Goal: Transaction & Acquisition: Purchase product/service

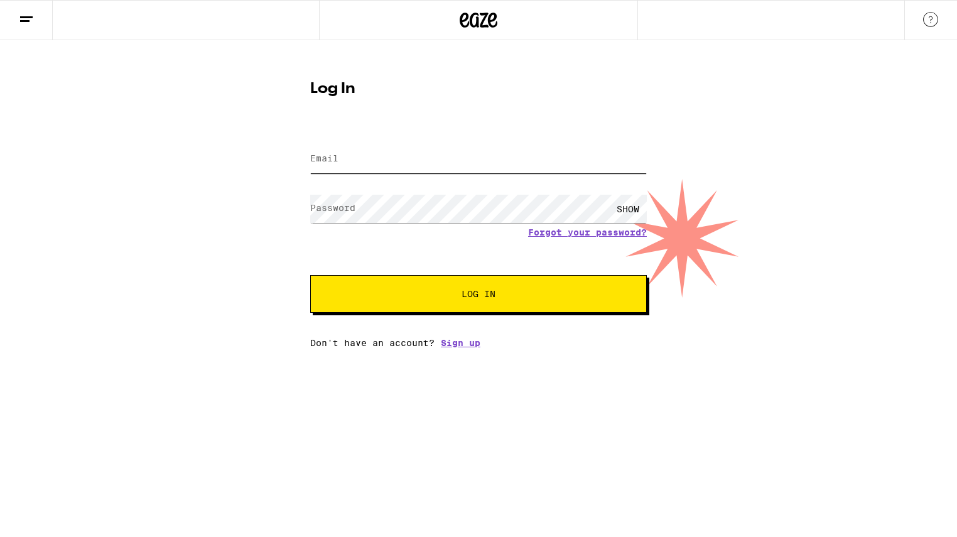
type input "[EMAIL_ADDRESS][DOMAIN_NAME]"
click at [468, 293] on span "Log In" at bounding box center [478, 293] width 34 height 9
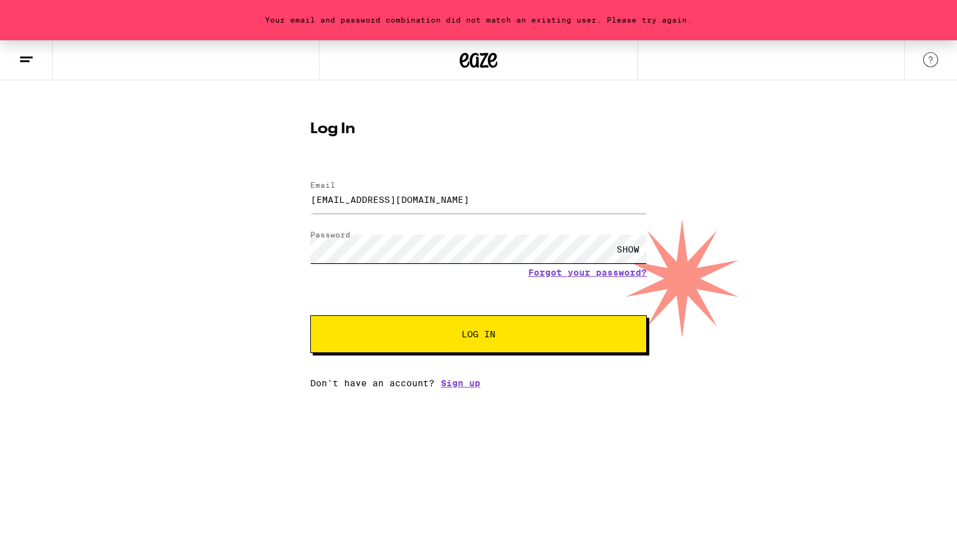
click at [281, 240] on div "Your email and password combination did not match an existing user. Please try …" at bounding box center [478, 214] width 957 height 348
click at [478, 335] on button "Log In" at bounding box center [478, 334] width 336 height 38
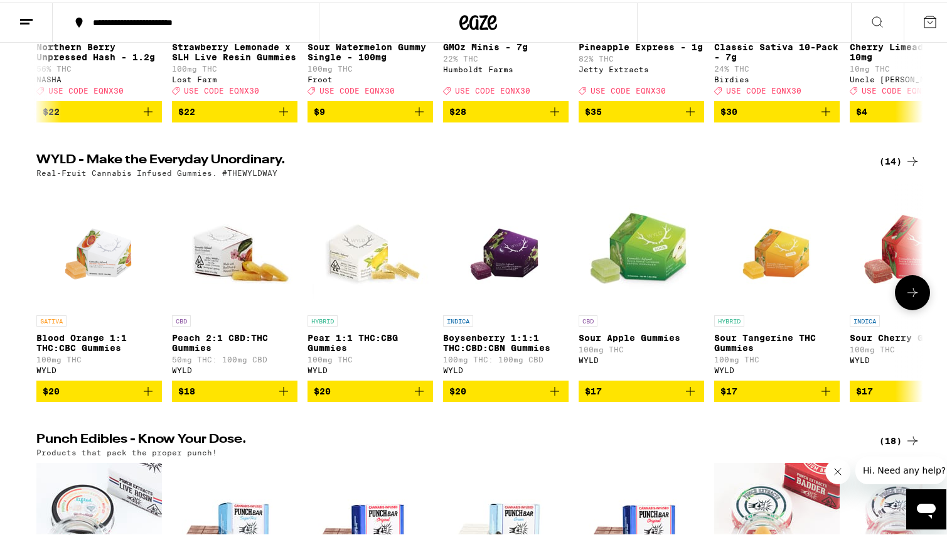
scroll to position [571, 0]
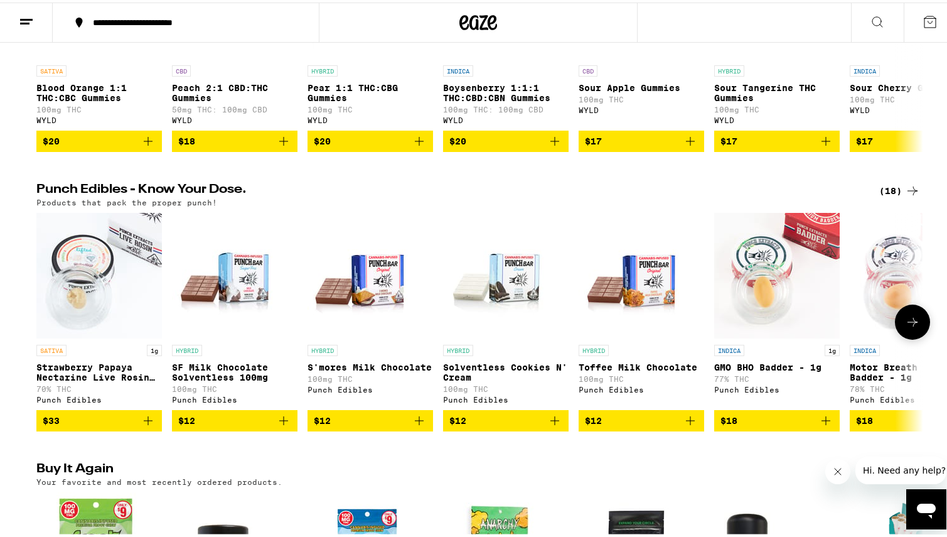
click at [552, 426] on icon "Add to bag" at bounding box center [554, 418] width 15 height 15
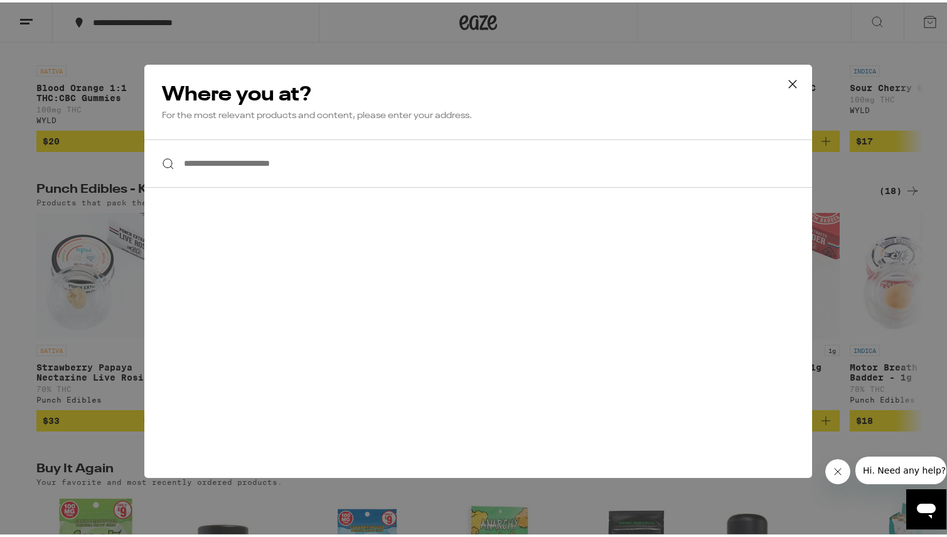
click at [515, 170] on input "**********" at bounding box center [478, 161] width 668 height 48
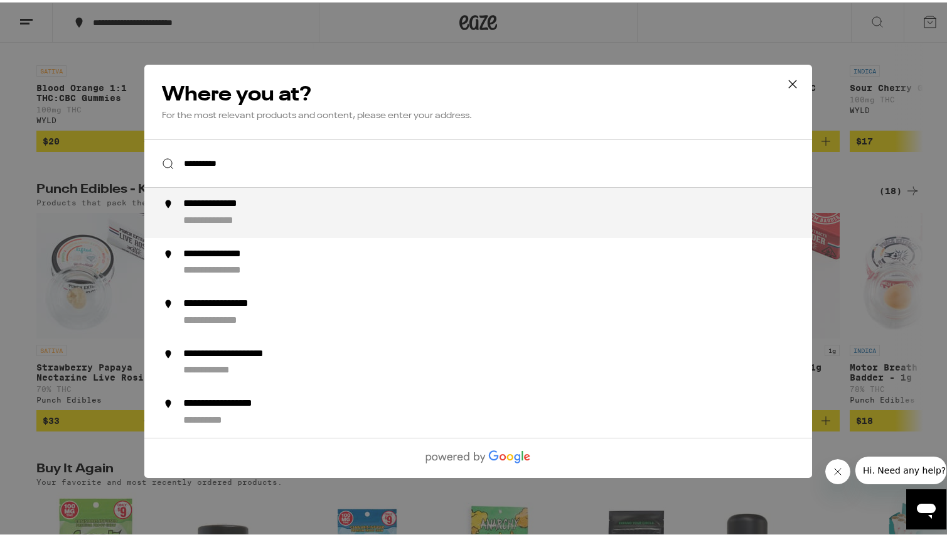
click at [468, 222] on div "**********" at bounding box center [503, 210] width 640 height 30
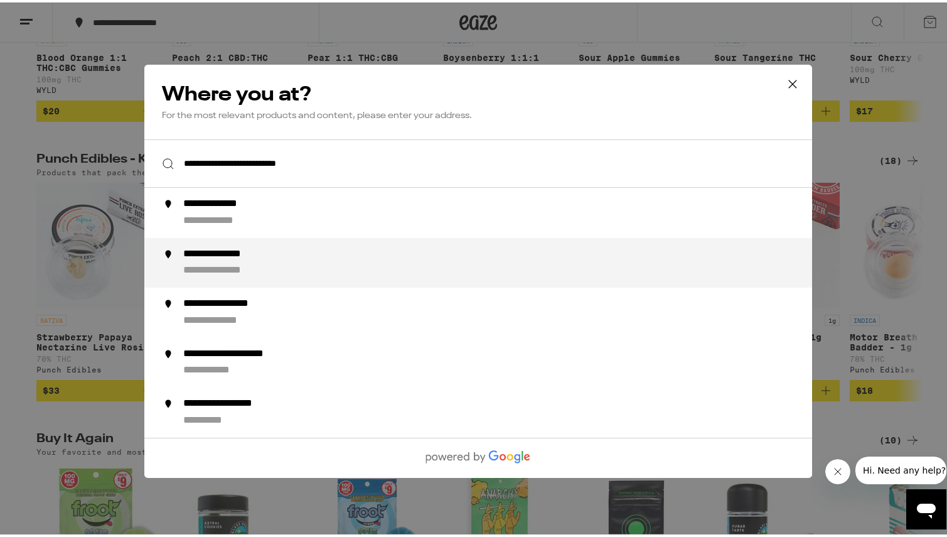
scroll to position [602, 0]
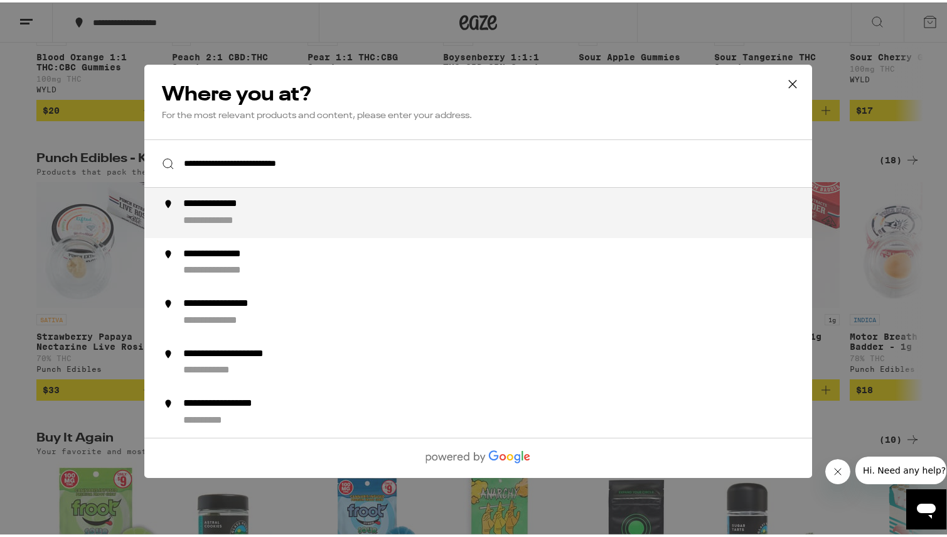
click at [536, 216] on div "**********" at bounding box center [503, 210] width 640 height 30
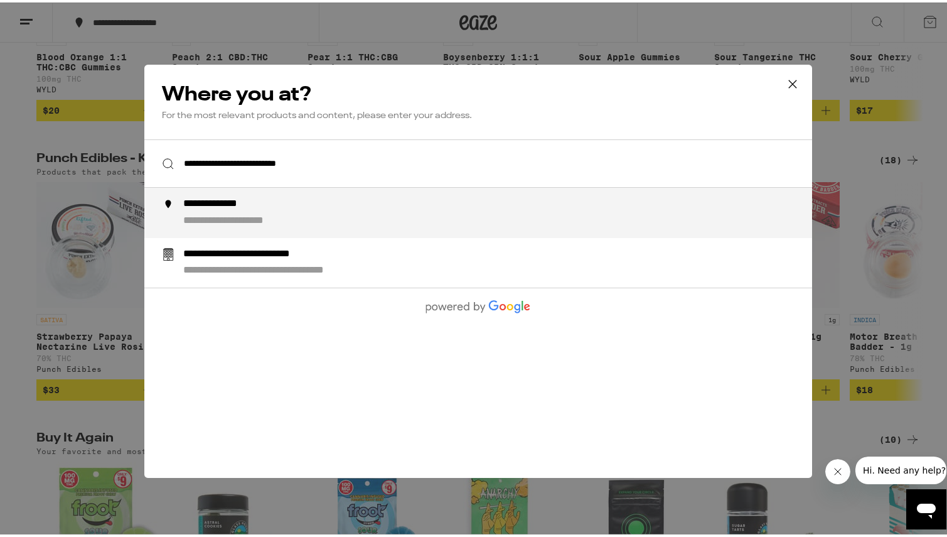
click at [259, 156] on input "**********" at bounding box center [478, 161] width 668 height 48
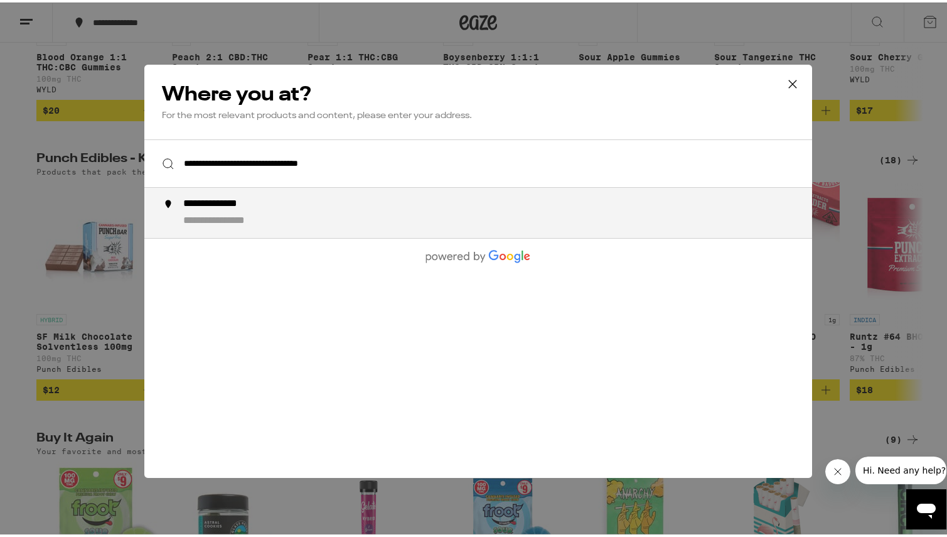
click at [411, 154] on input "**********" at bounding box center [478, 161] width 668 height 48
click at [407, 167] on input "**********" at bounding box center [478, 161] width 668 height 48
type input "**********"
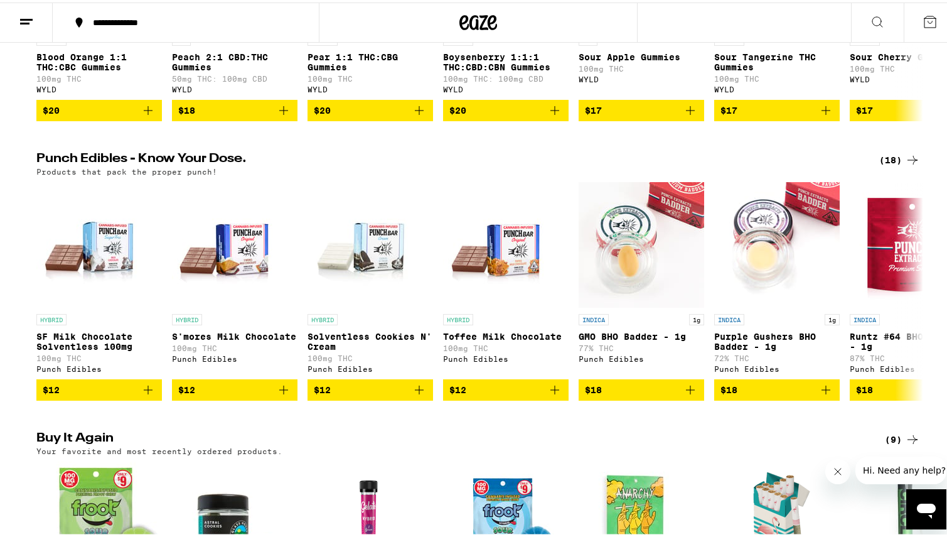
click at [195, 30] on button "**********" at bounding box center [186, 20] width 266 height 38
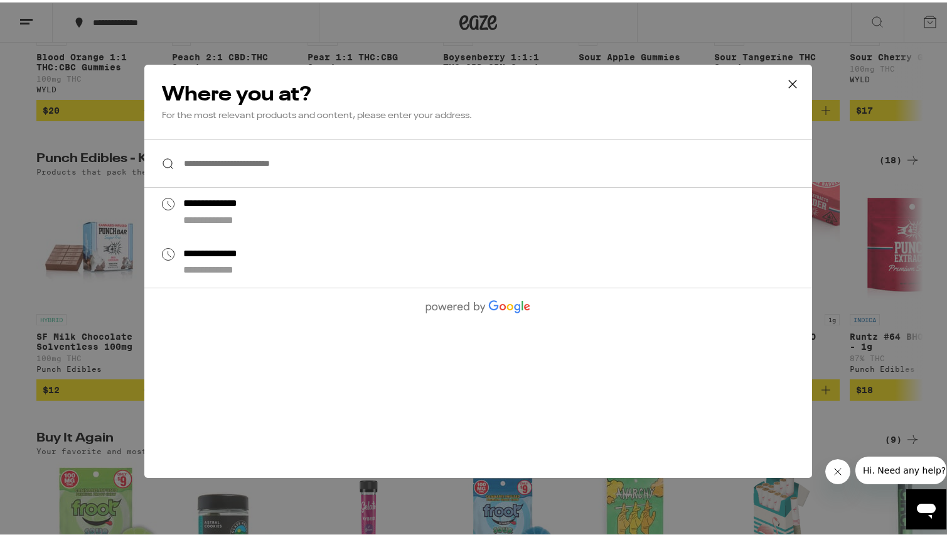
click at [257, 168] on input "**********" at bounding box center [478, 161] width 668 height 48
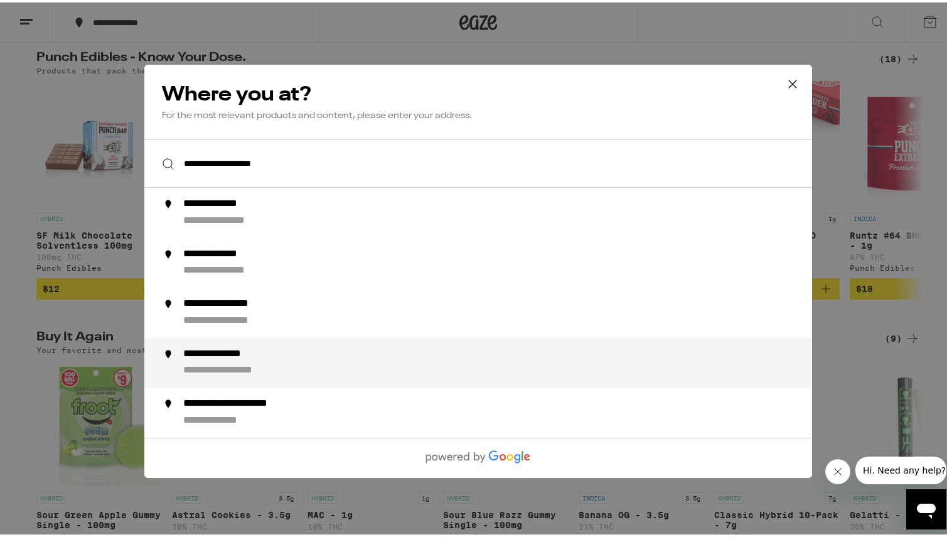
scroll to position [666, 0]
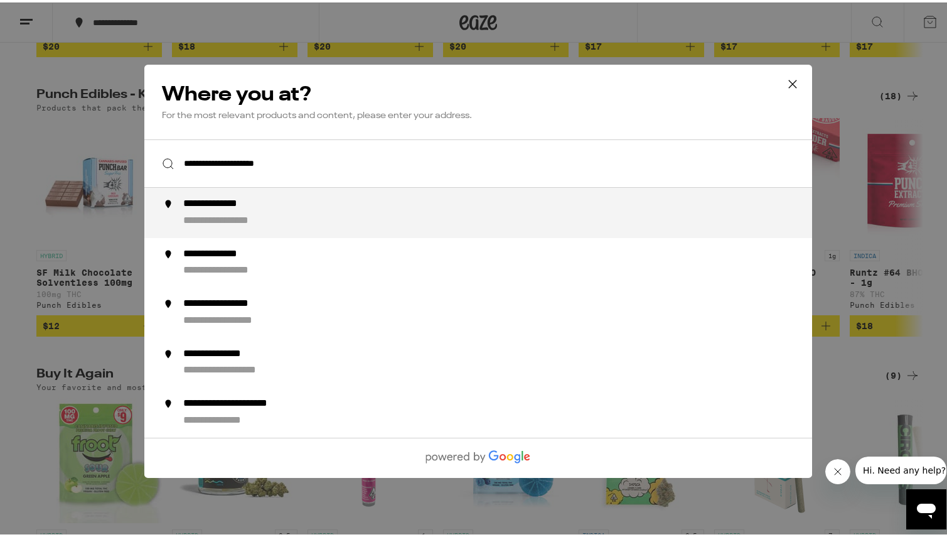
click at [278, 205] on div "**********" at bounding box center [503, 210] width 640 height 30
type input "**********"
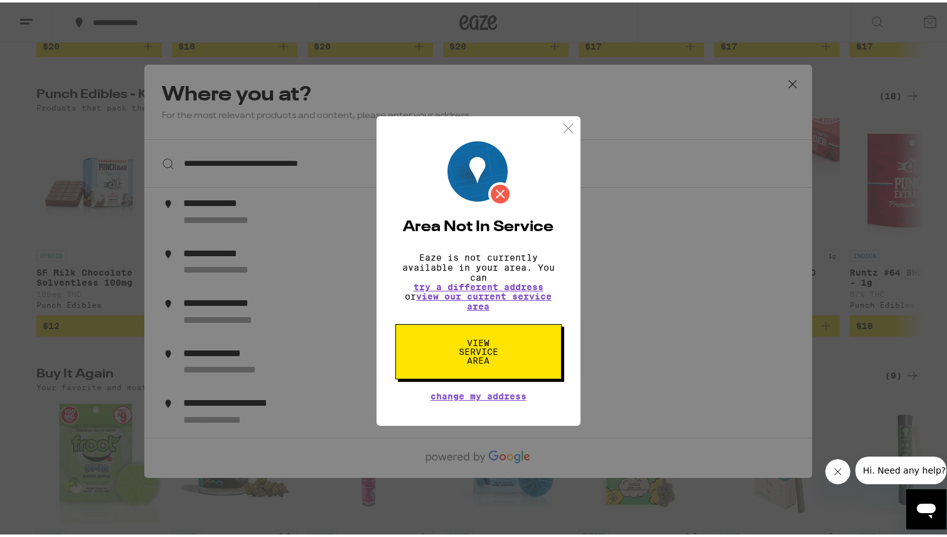
click at [564, 118] on img at bounding box center [569, 126] width 16 height 16
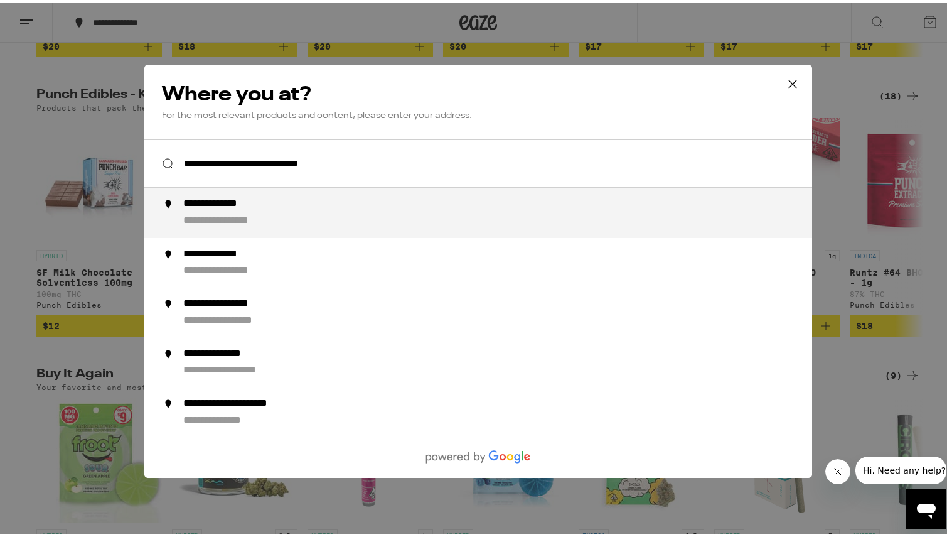
click at [301, 228] on li "**********" at bounding box center [478, 210] width 668 height 50
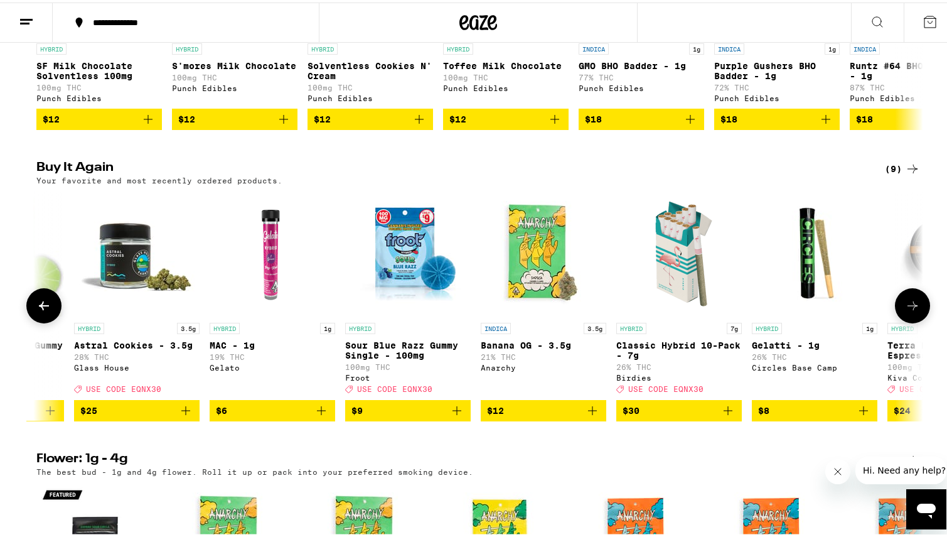
scroll to position [0, 107]
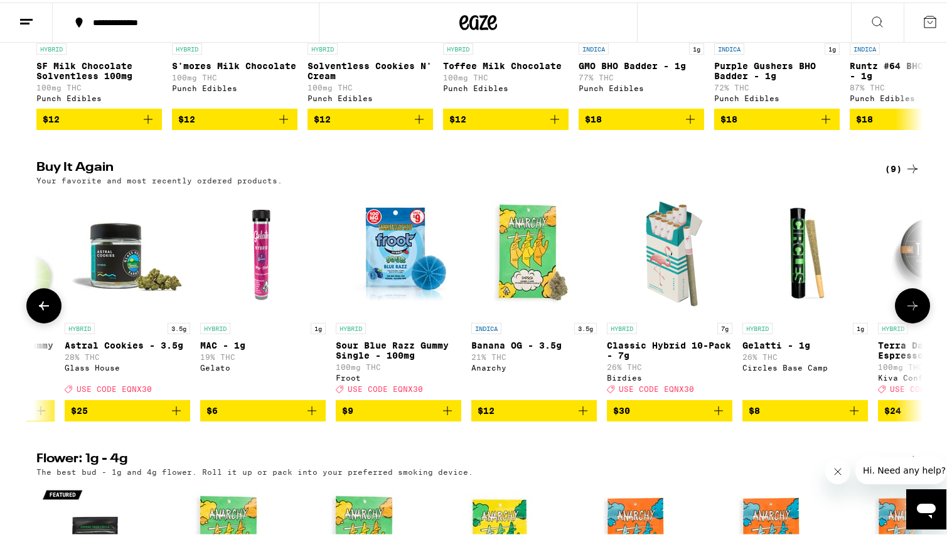
click at [711, 416] on icon "Add to bag" at bounding box center [718, 407] width 15 height 15
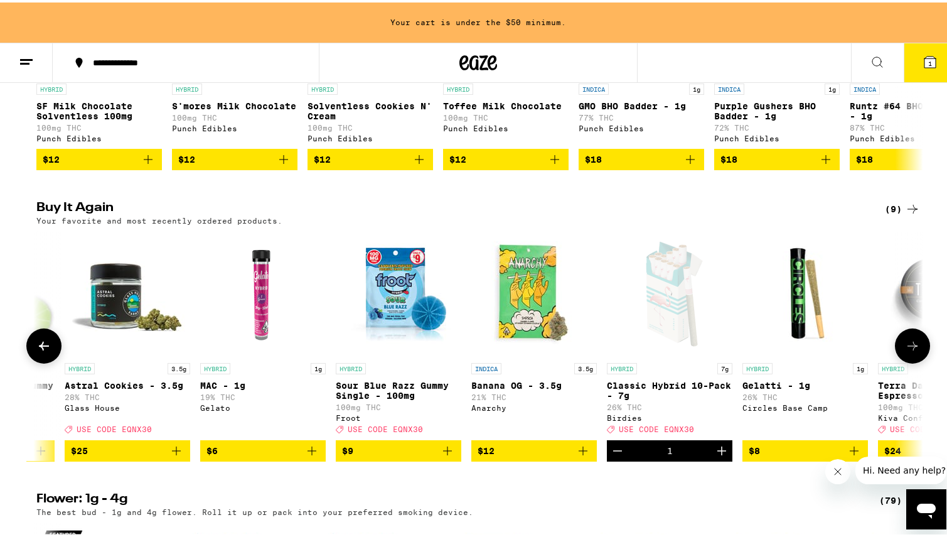
click at [905, 351] on icon at bounding box center [912, 343] width 15 height 15
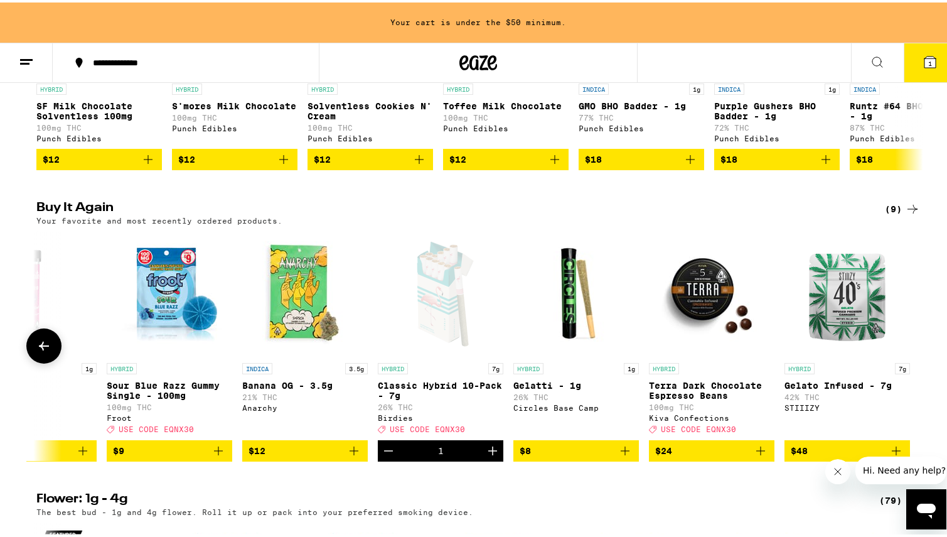
click at [753, 456] on icon "Add to bag" at bounding box center [760, 448] width 15 height 15
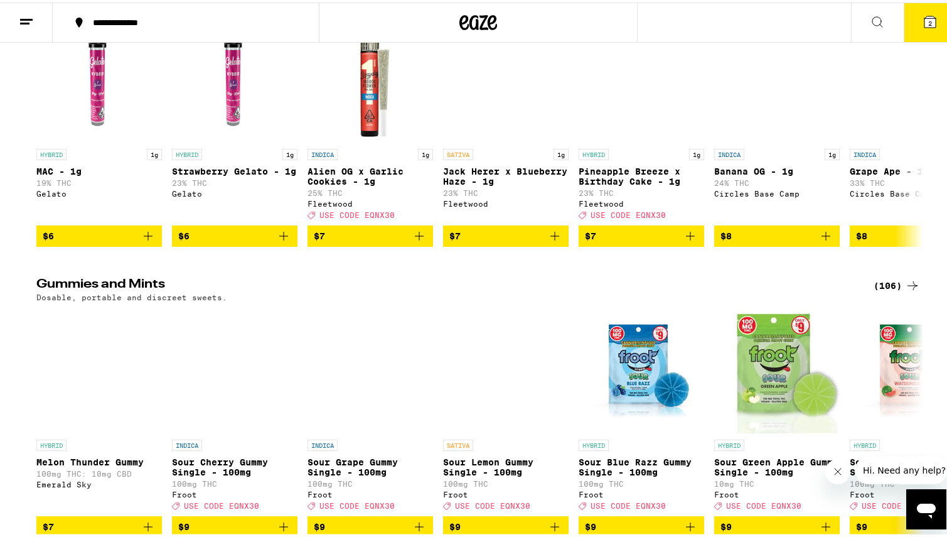
scroll to position [3641, 0]
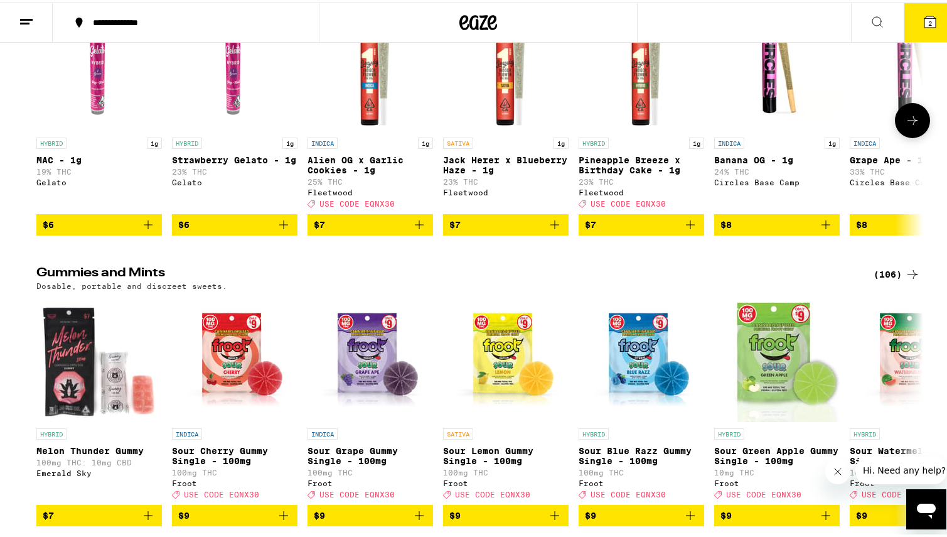
click at [911, 126] on icon at bounding box center [912, 117] width 15 height 15
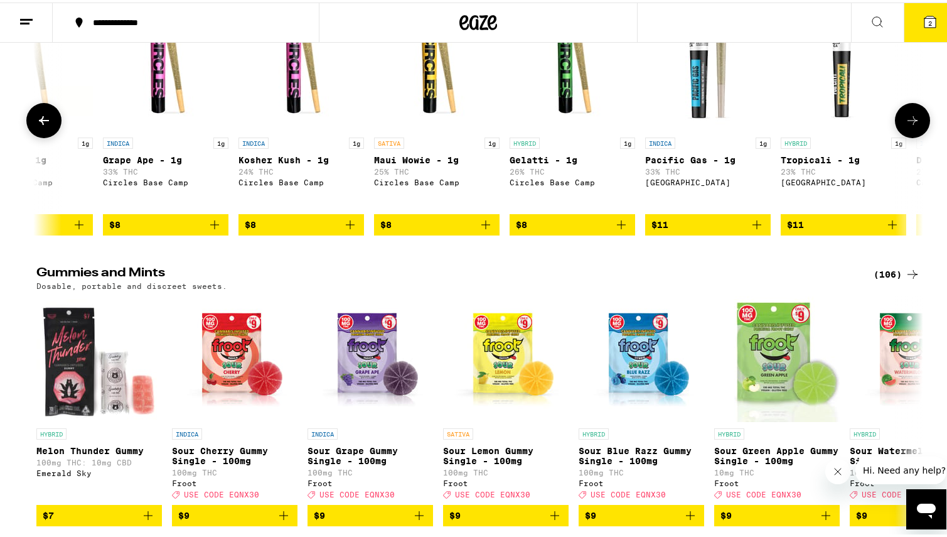
click at [911, 126] on icon at bounding box center [912, 117] width 15 height 15
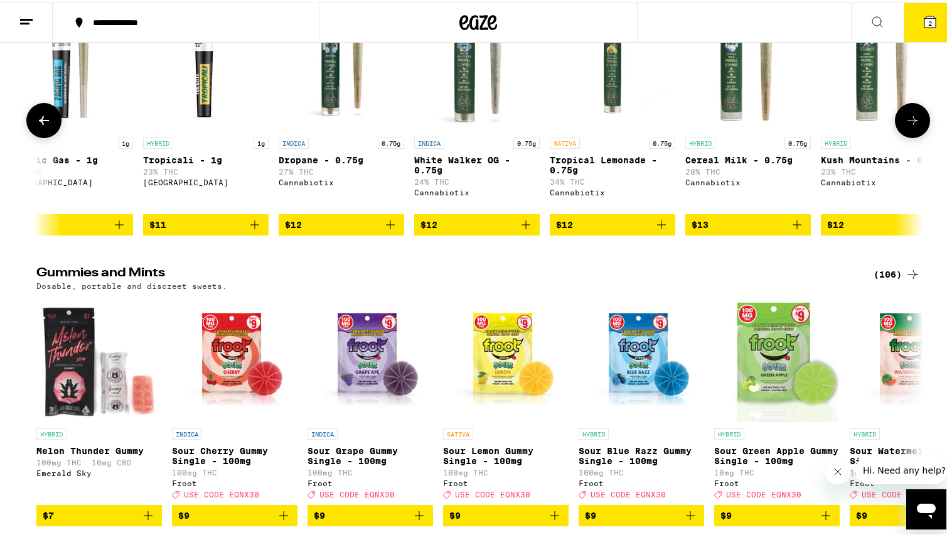
scroll to position [0, 1494]
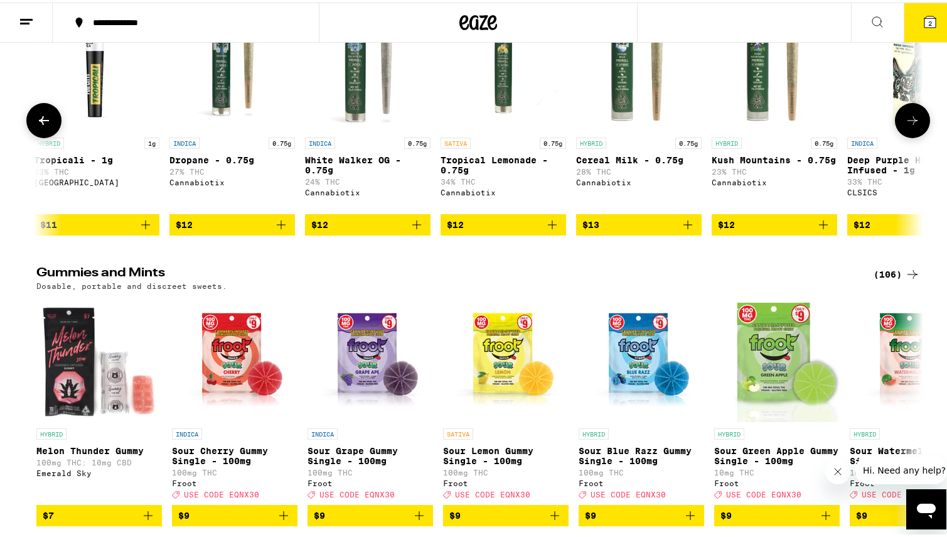
click at [911, 126] on icon at bounding box center [912, 117] width 15 height 15
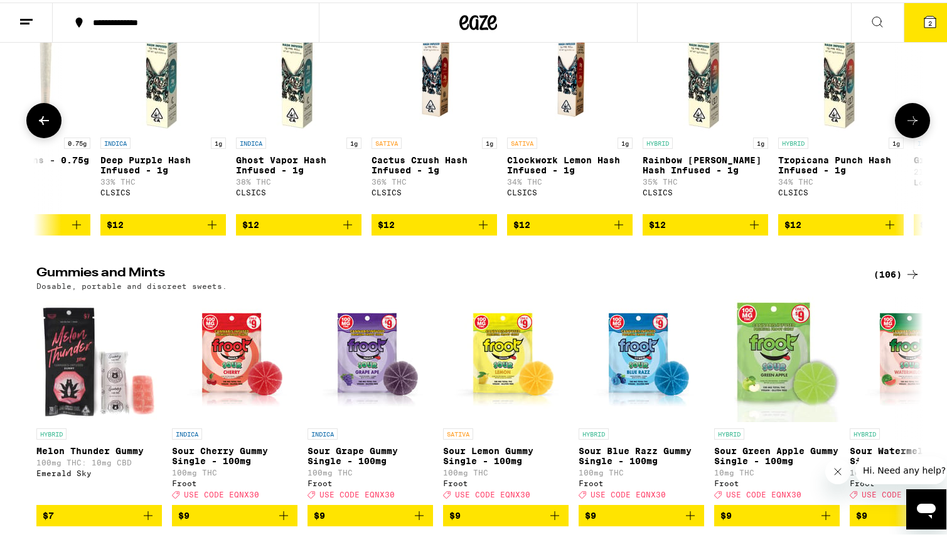
click at [48, 136] on button at bounding box center [43, 117] width 35 height 35
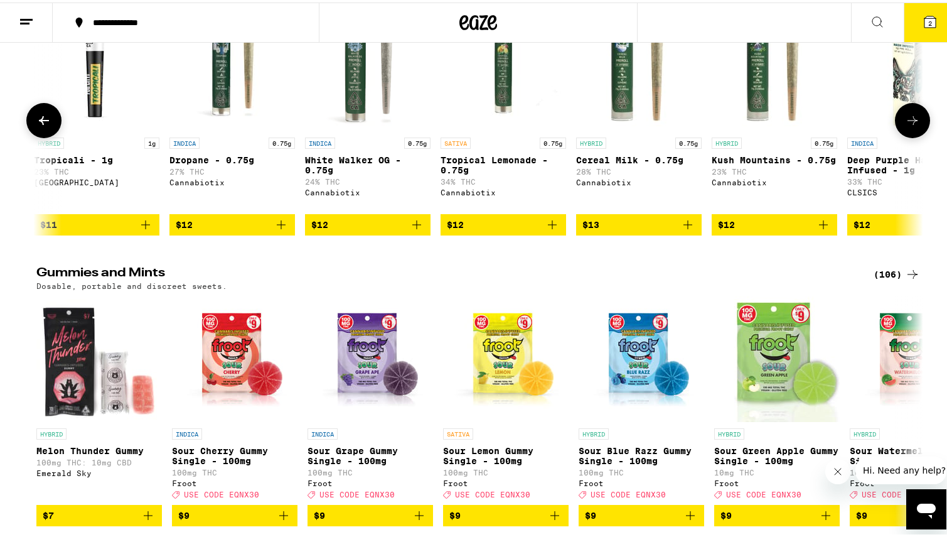
click at [48, 136] on button at bounding box center [43, 117] width 35 height 35
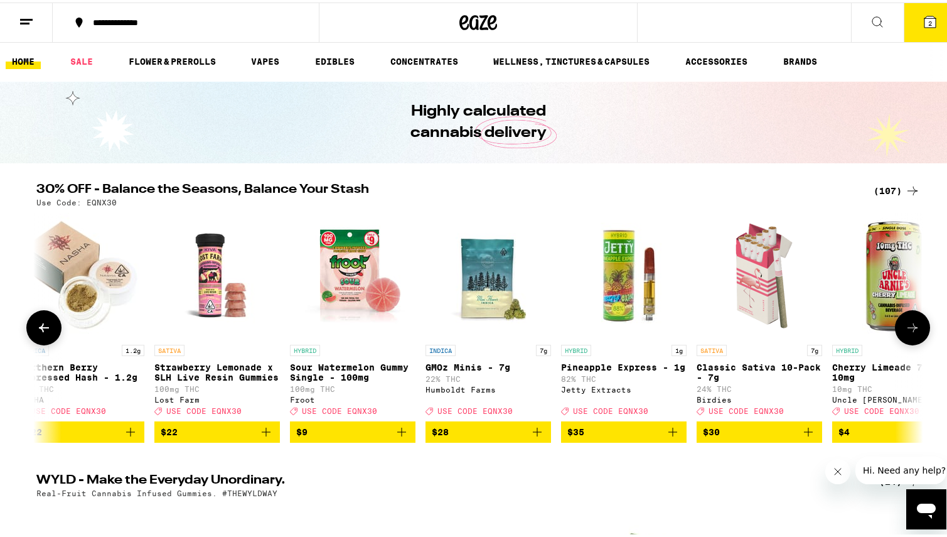
scroll to position [0, 31]
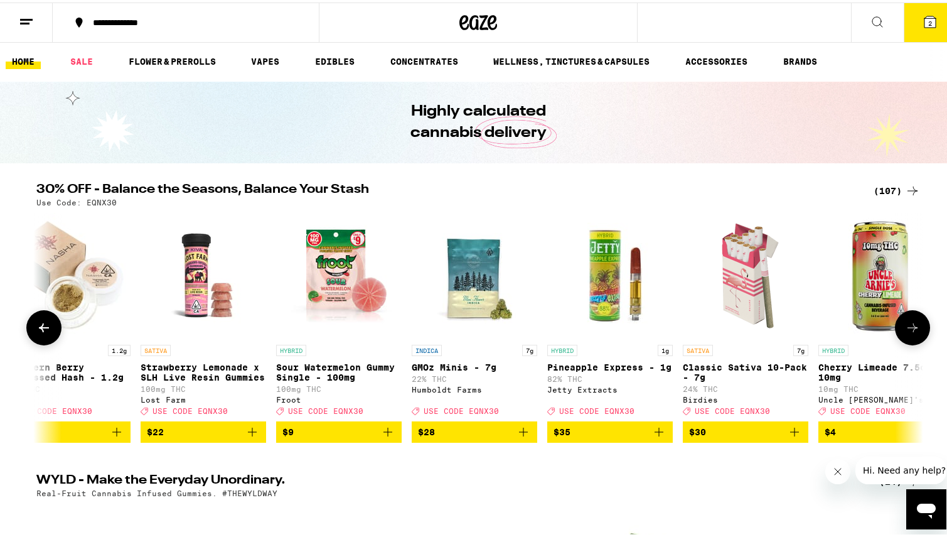
click at [897, 330] on button at bounding box center [912, 325] width 35 height 35
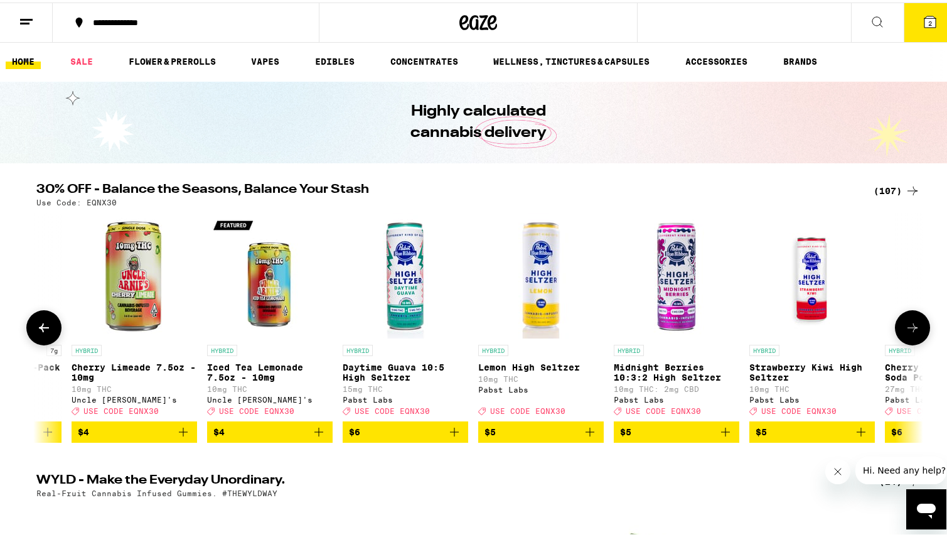
click at [900, 330] on button at bounding box center [912, 325] width 35 height 35
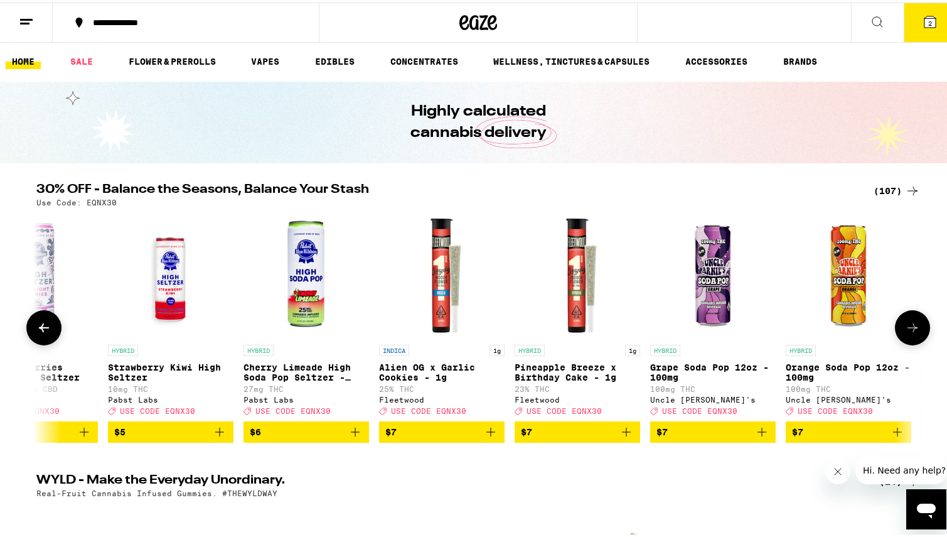
scroll to position [0, 1525]
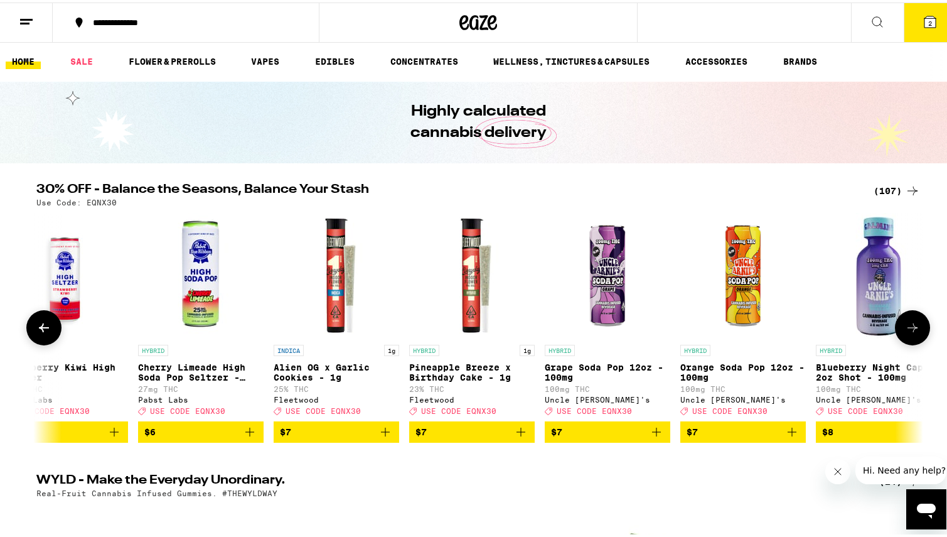
click at [905, 329] on icon at bounding box center [912, 325] width 15 height 15
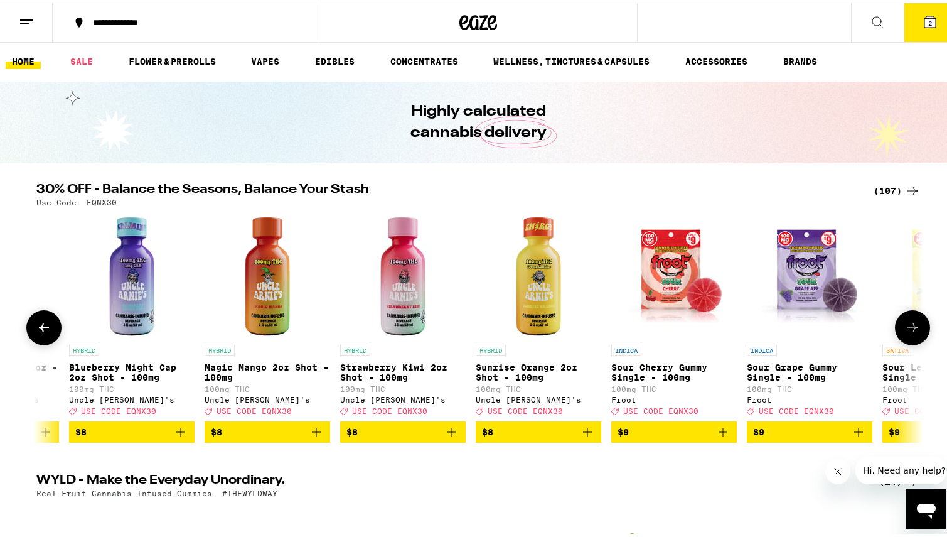
click at [905, 329] on icon at bounding box center [912, 325] width 15 height 15
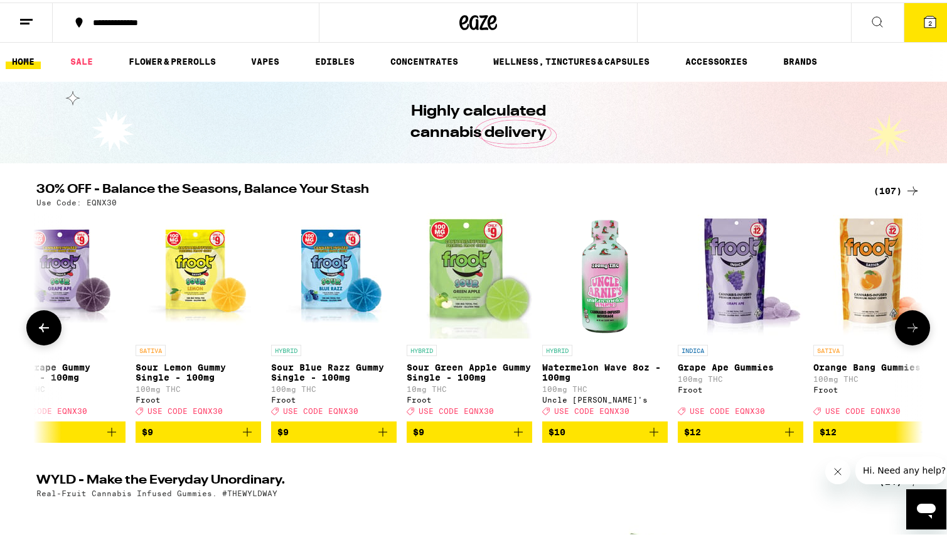
click at [905, 329] on icon at bounding box center [912, 325] width 15 height 15
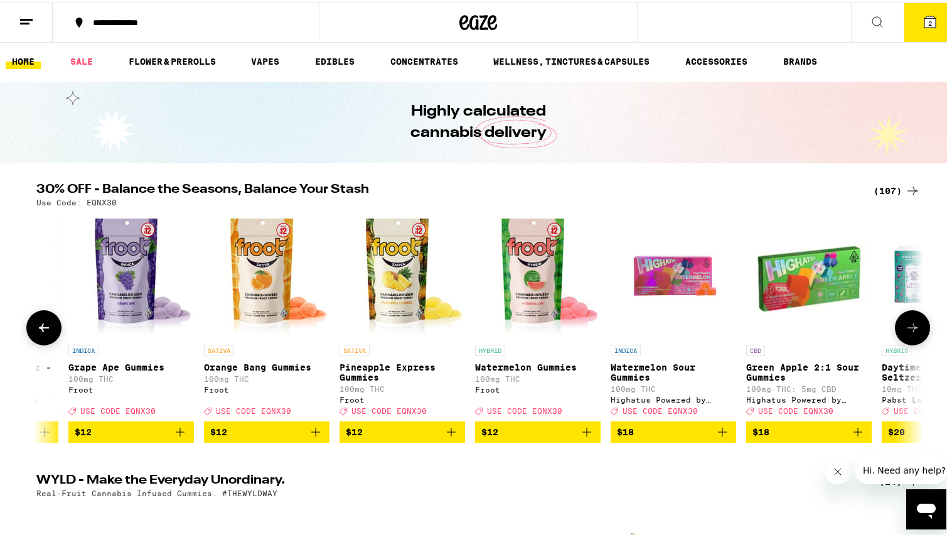
scroll to position [0, 3766]
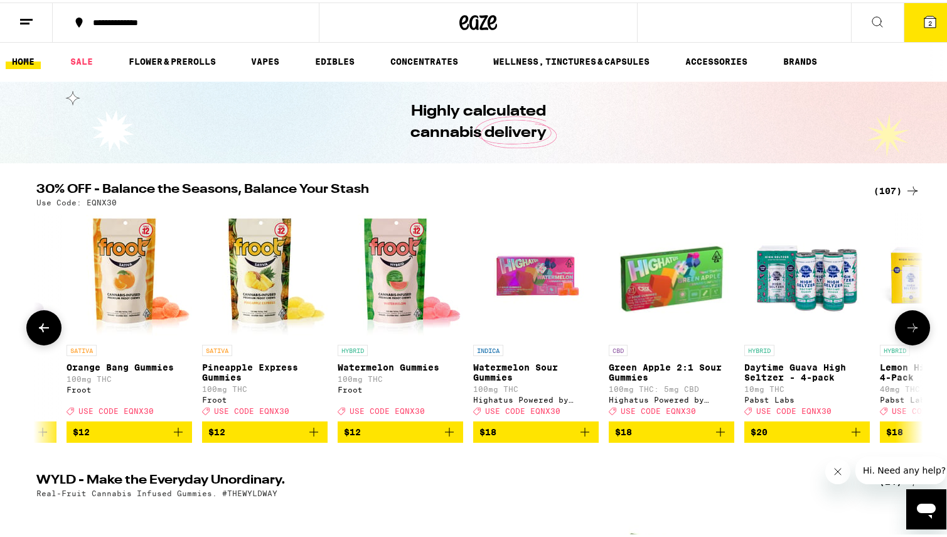
click at [905, 329] on icon at bounding box center [912, 325] width 15 height 15
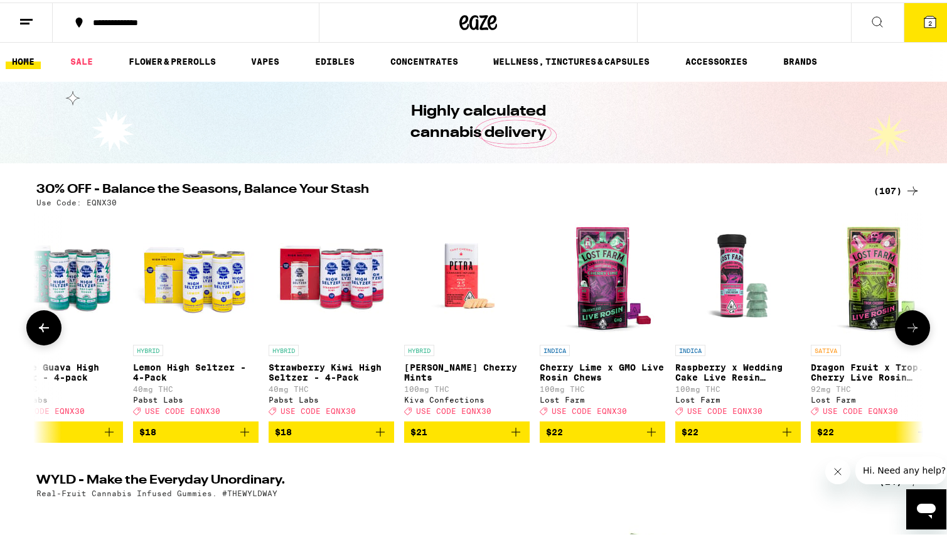
click at [905, 329] on icon at bounding box center [912, 325] width 15 height 15
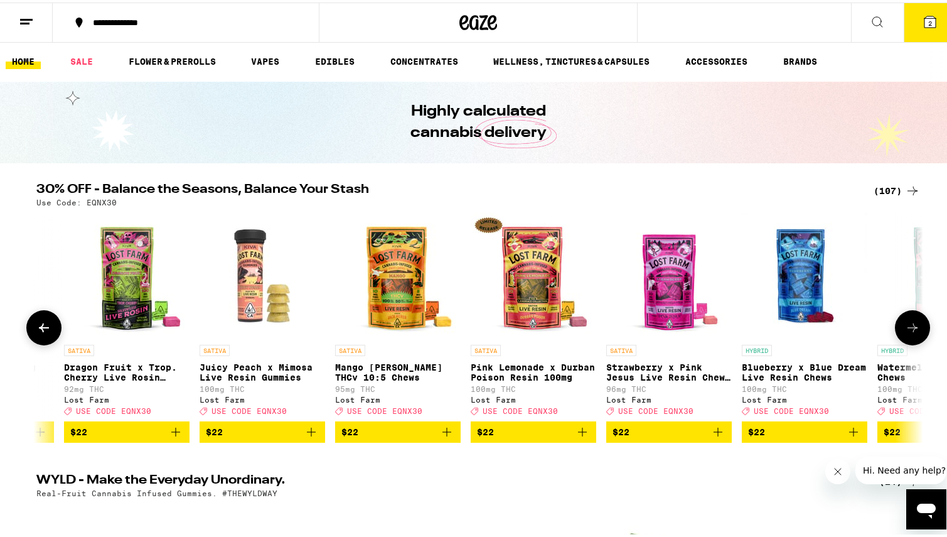
click at [905, 329] on icon at bounding box center [912, 325] width 15 height 15
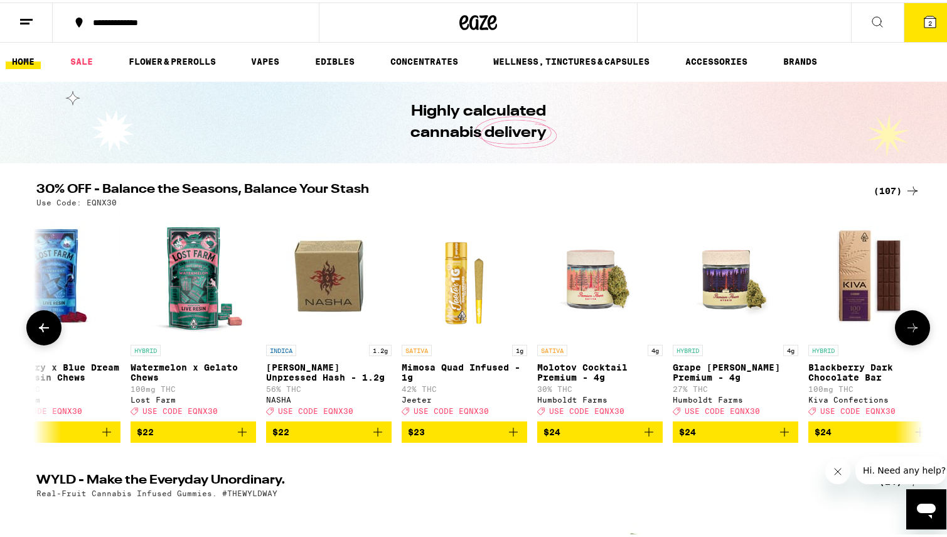
click at [777, 436] on icon "Add to bag" at bounding box center [784, 429] width 15 height 15
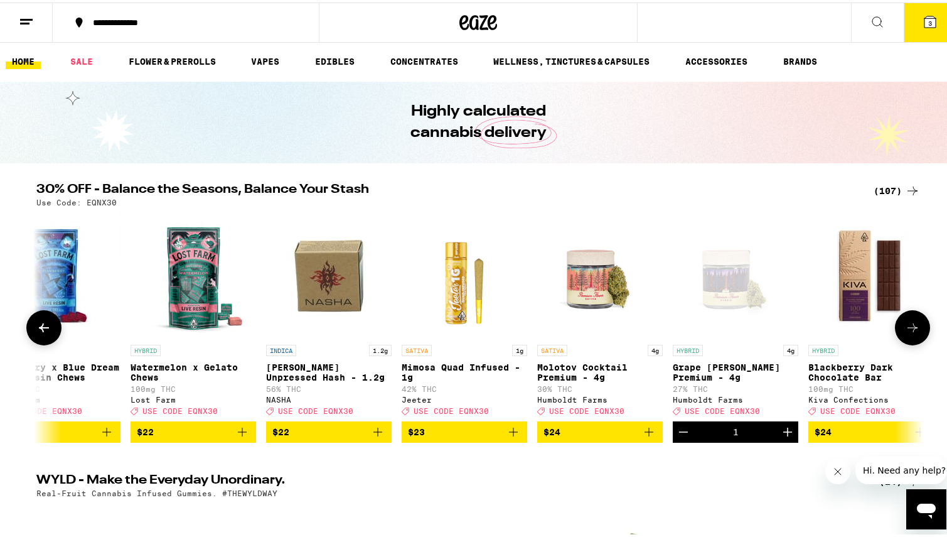
click at [910, 316] on button at bounding box center [912, 325] width 35 height 35
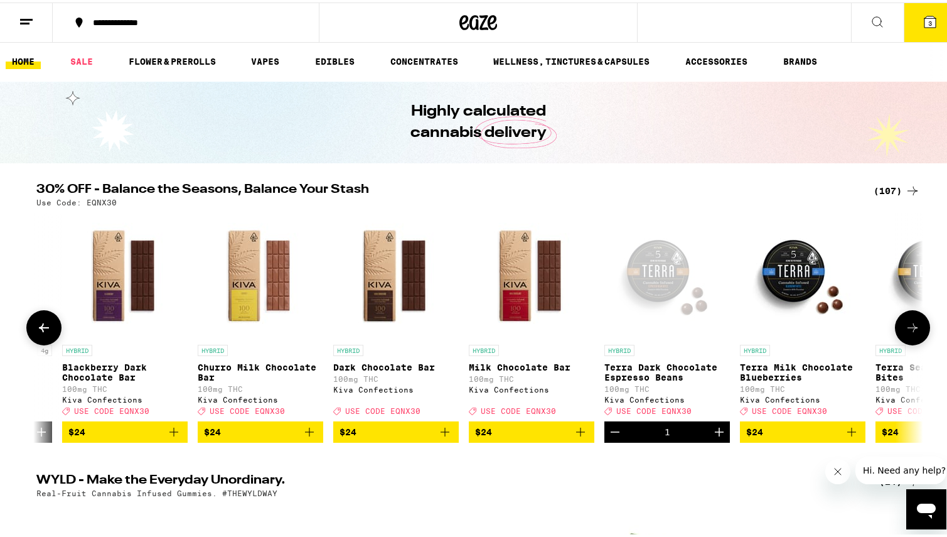
scroll to position [0, 6754]
click at [910, 316] on button at bounding box center [912, 325] width 35 height 35
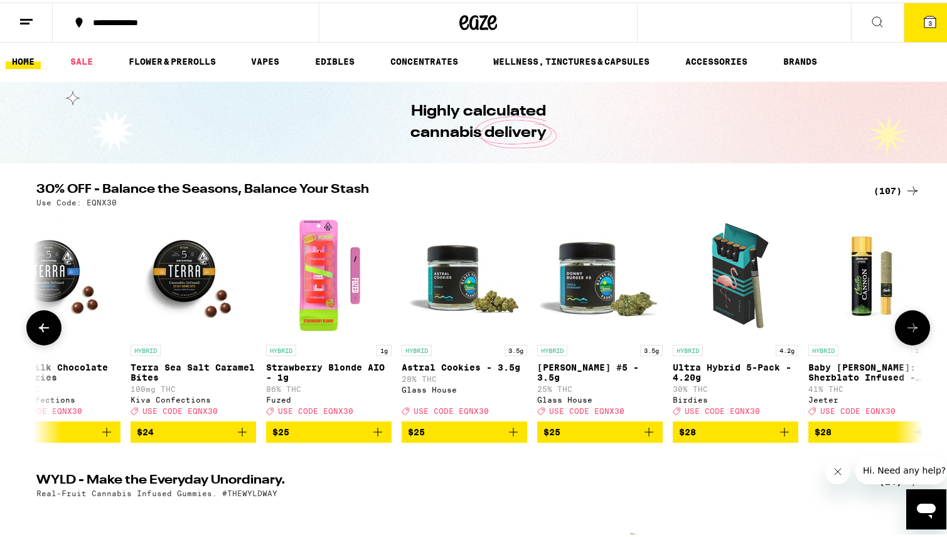
scroll to position [0, 7501]
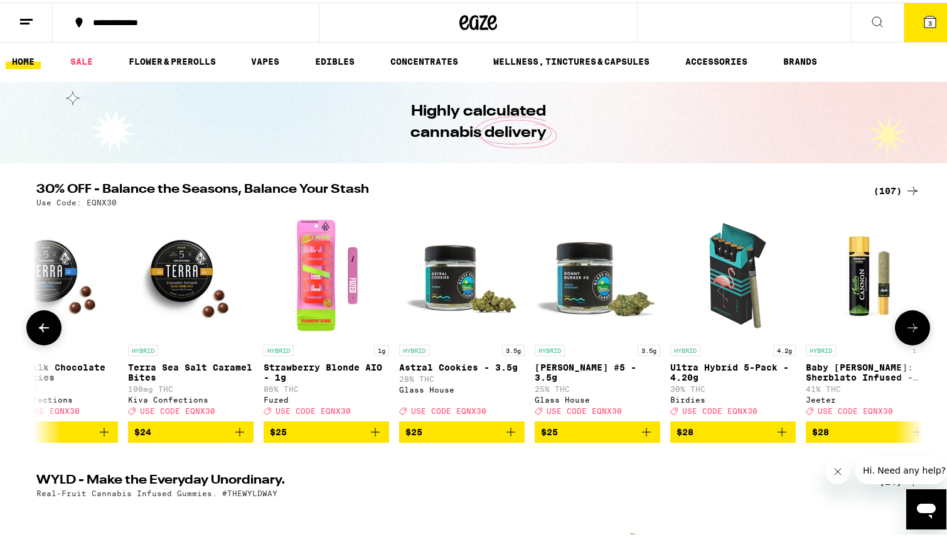
click at [908, 327] on icon at bounding box center [912, 325] width 15 height 15
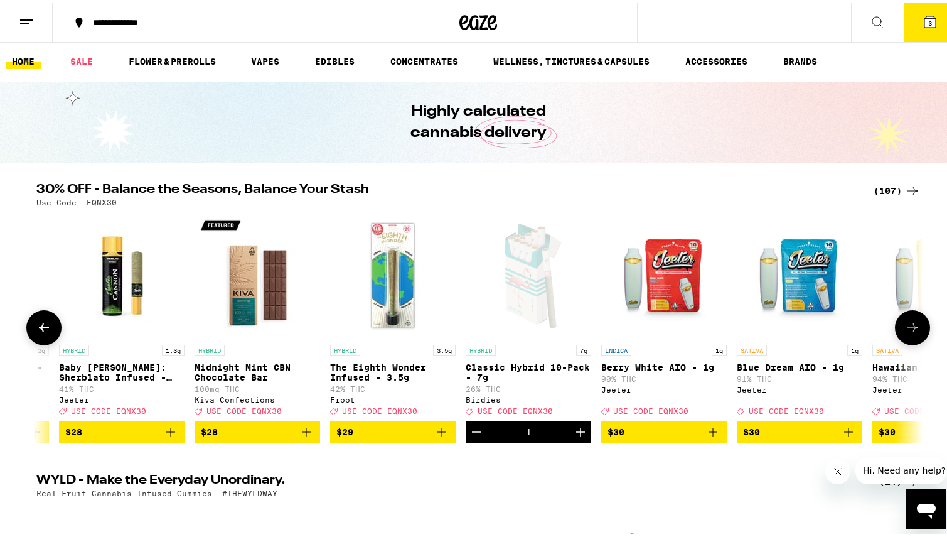
click at [908, 327] on icon at bounding box center [912, 325] width 15 height 15
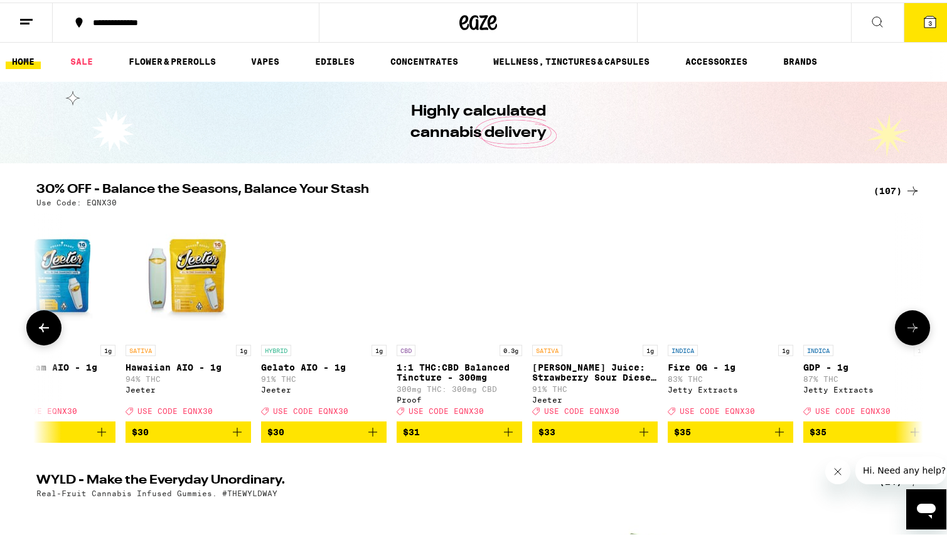
click at [908, 327] on icon at bounding box center [912, 325] width 15 height 15
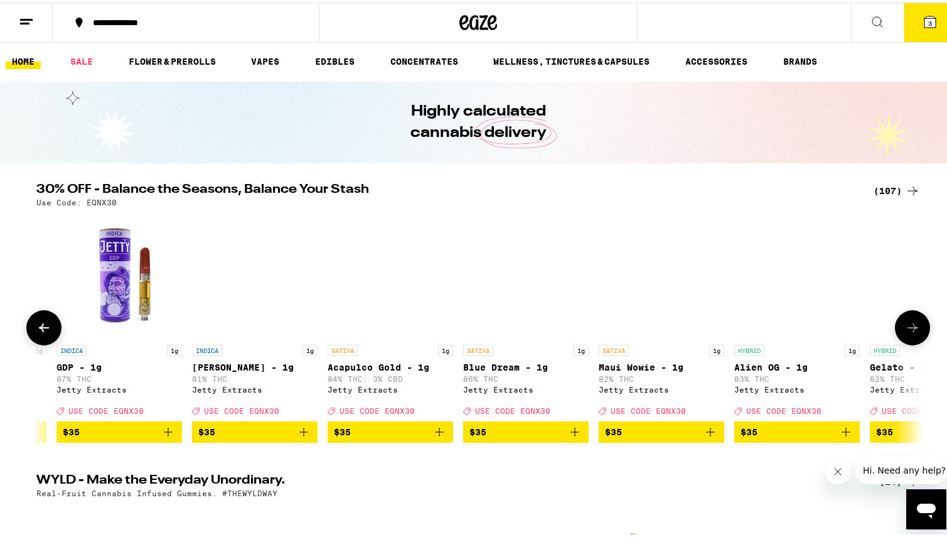
click at [908, 327] on icon at bounding box center [912, 325] width 15 height 15
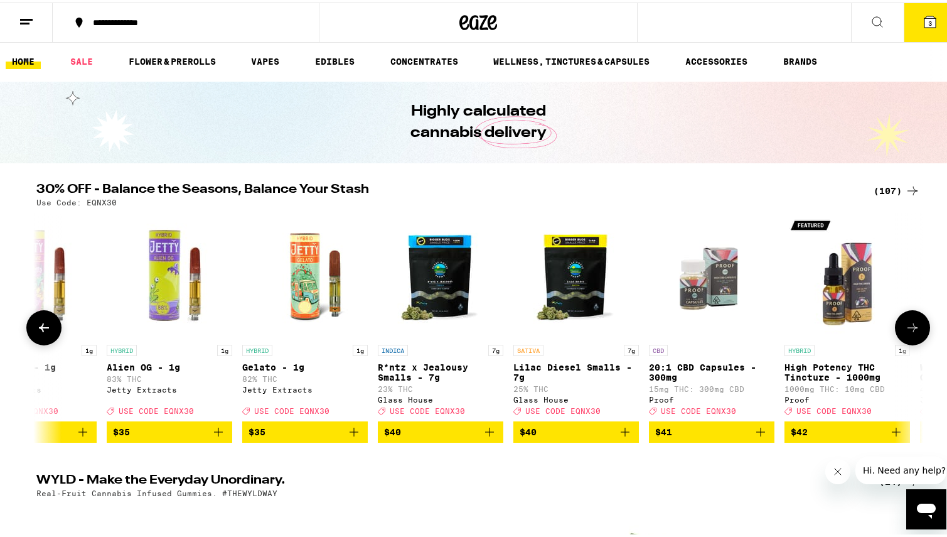
scroll to position [0, 10489]
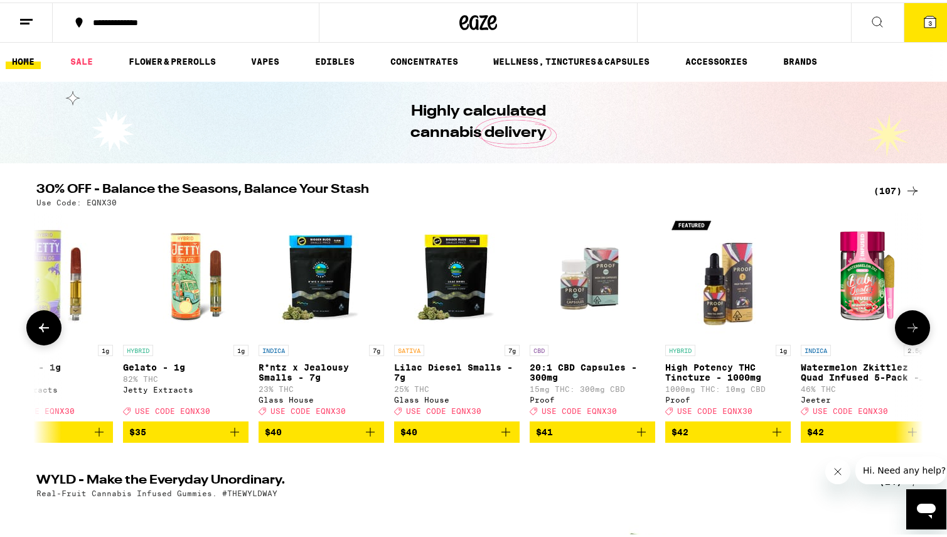
click at [908, 327] on icon at bounding box center [912, 325] width 15 height 15
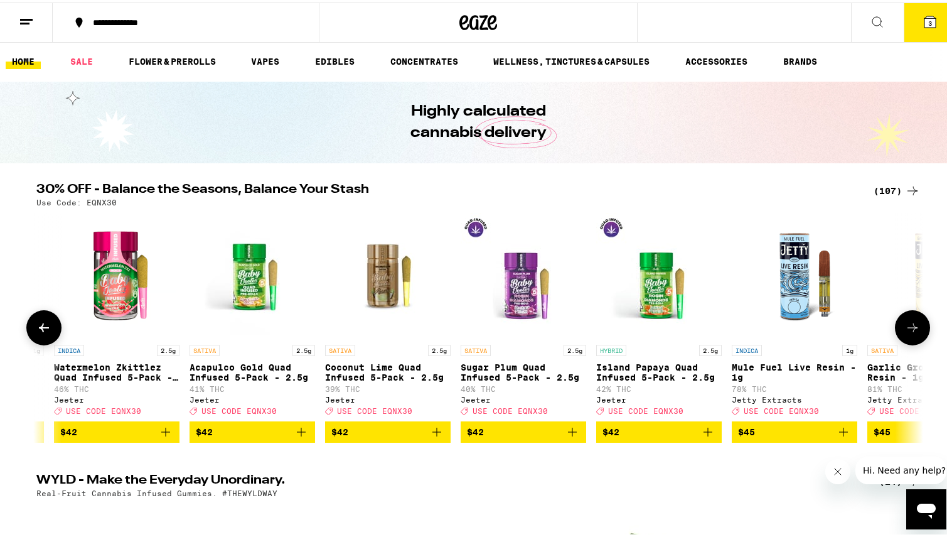
click at [908, 327] on icon at bounding box center [912, 325] width 15 height 15
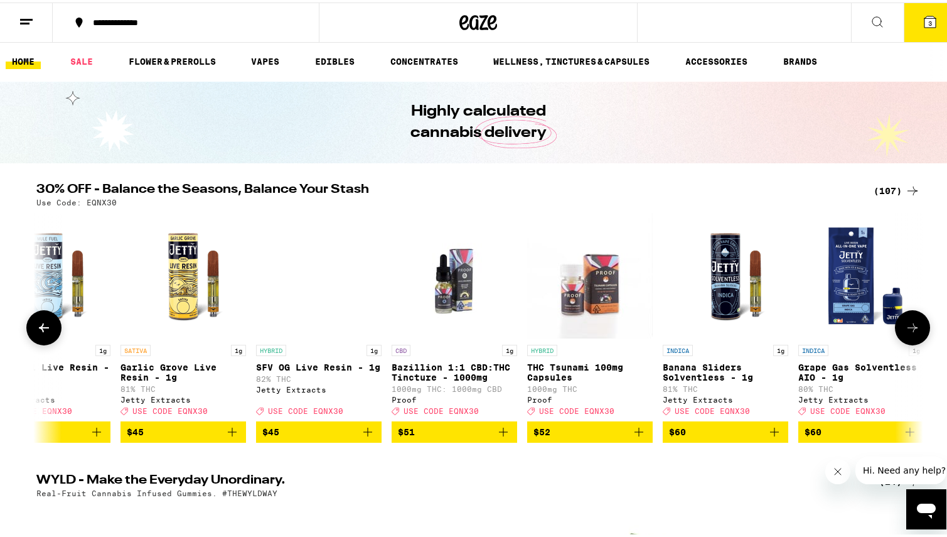
click at [908, 327] on icon at bounding box center [912, 325] width 15 height 15
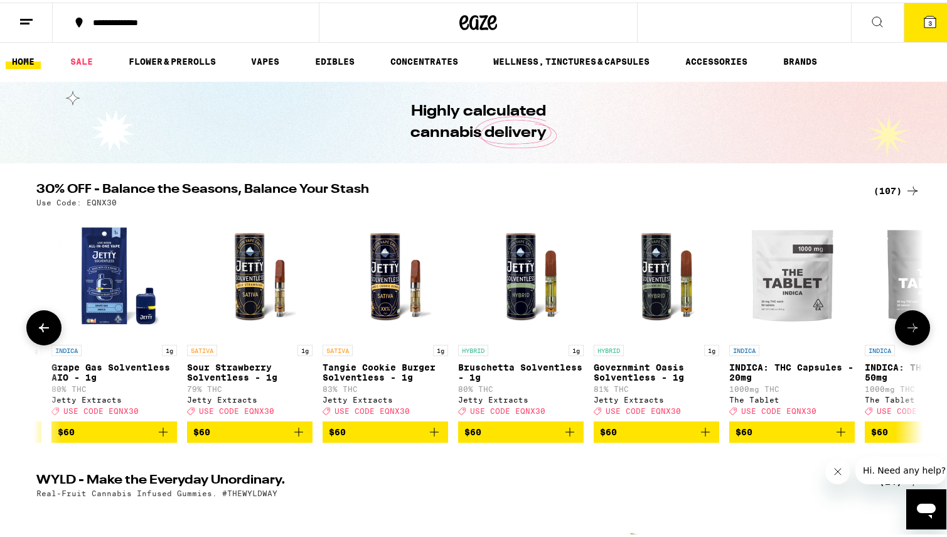
click at [908, 327] on icon at bounding box center [912, 325] width 15 height 15
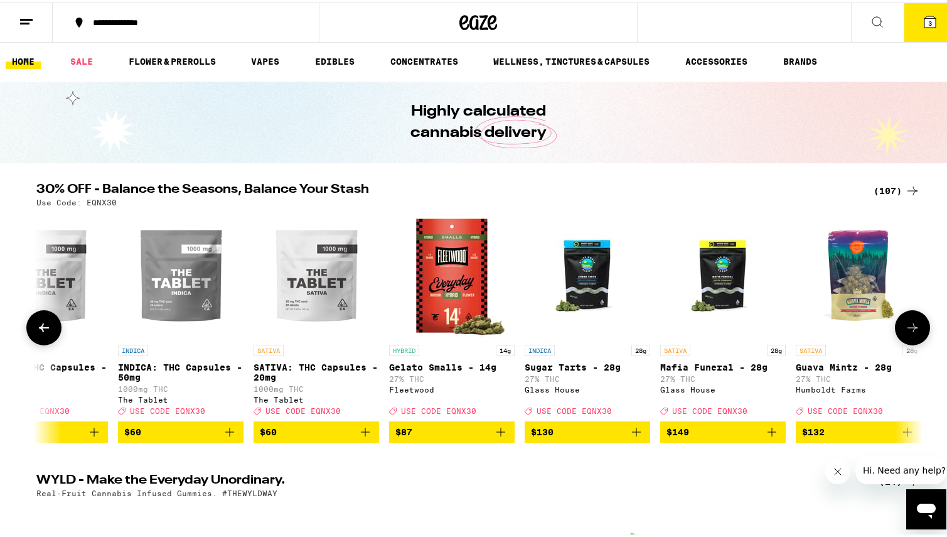
click at [908, 327] on icon at bounding box center [912, 325] width 15 height 15
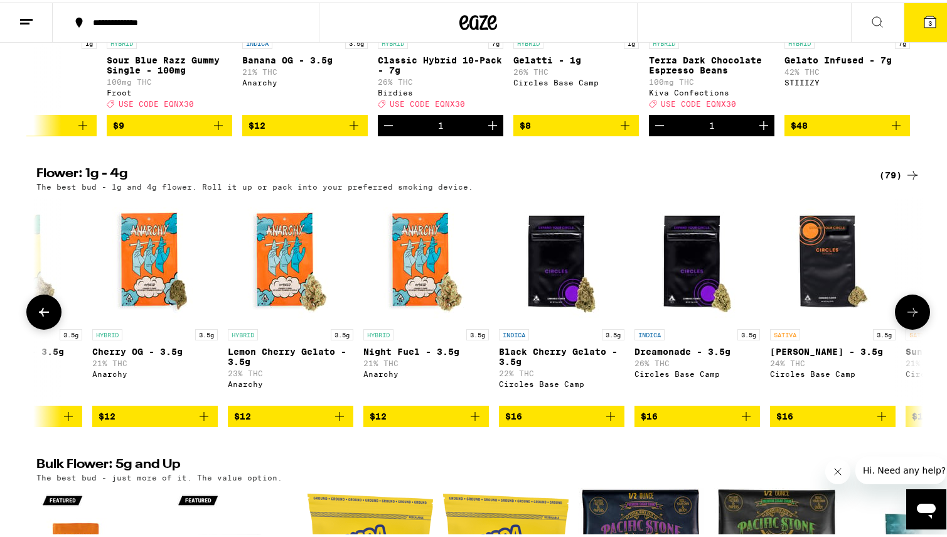
scroll to position [0, 489]
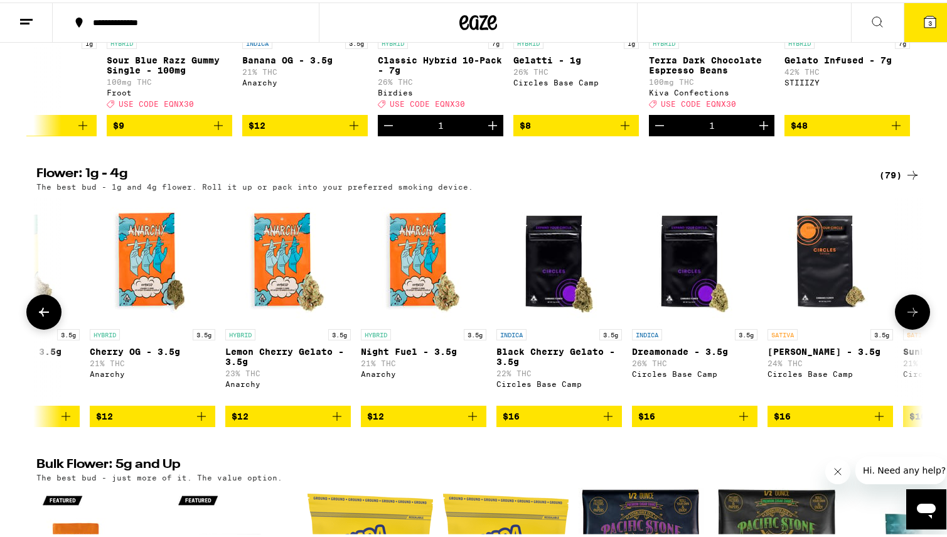
click at [740, 421] on icon "Add to bag" at bounding box center [743, 413] width 15 height 15
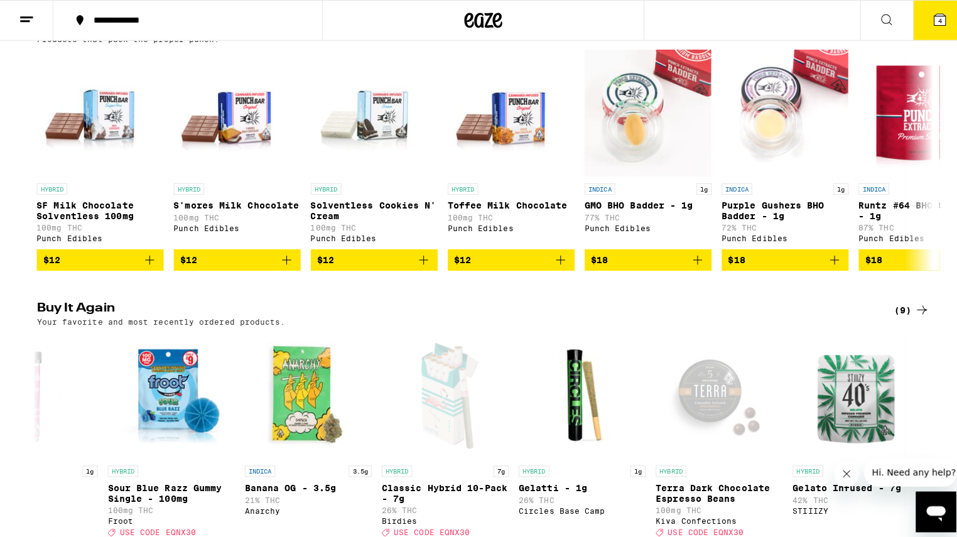
scroll to position [318, 0]
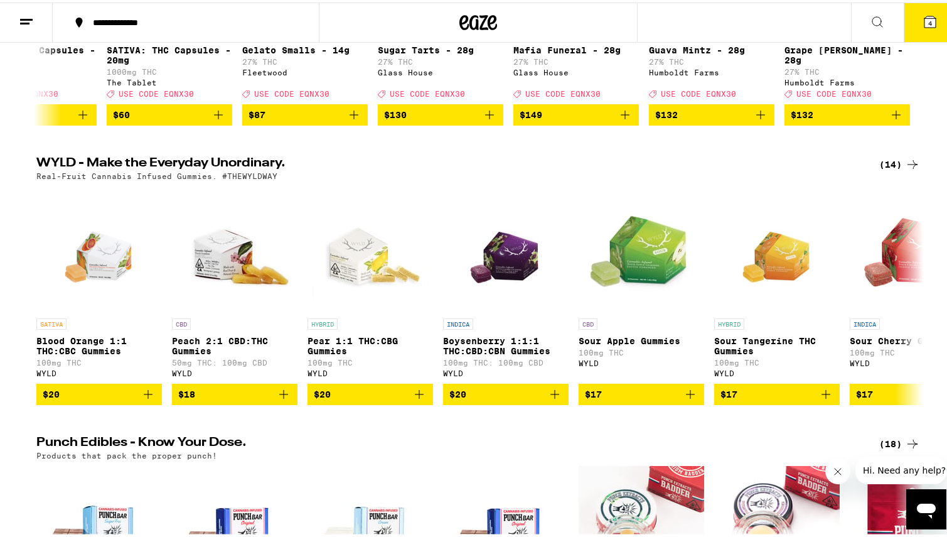
click at [925, 25] on icon at bounding box center [930, 19] width 11 height 11
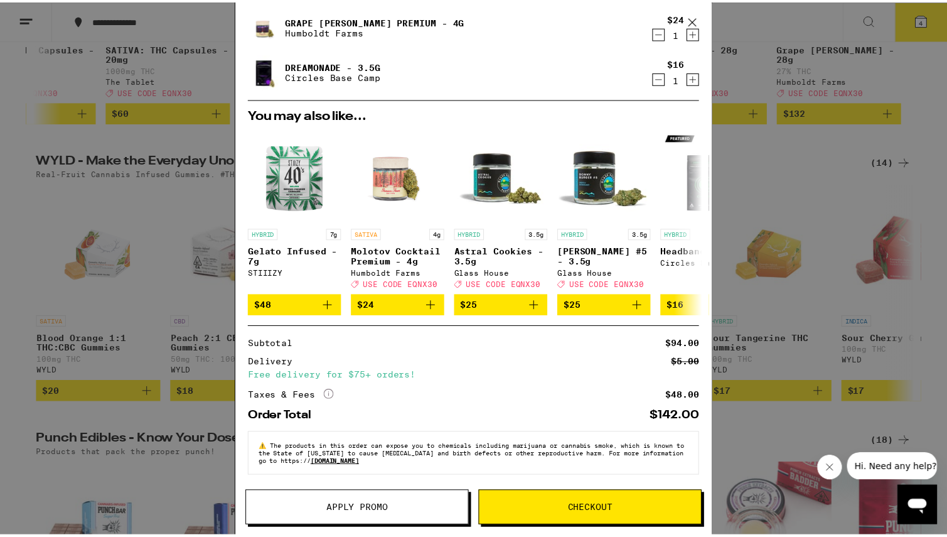
scroll to position [133, 0]
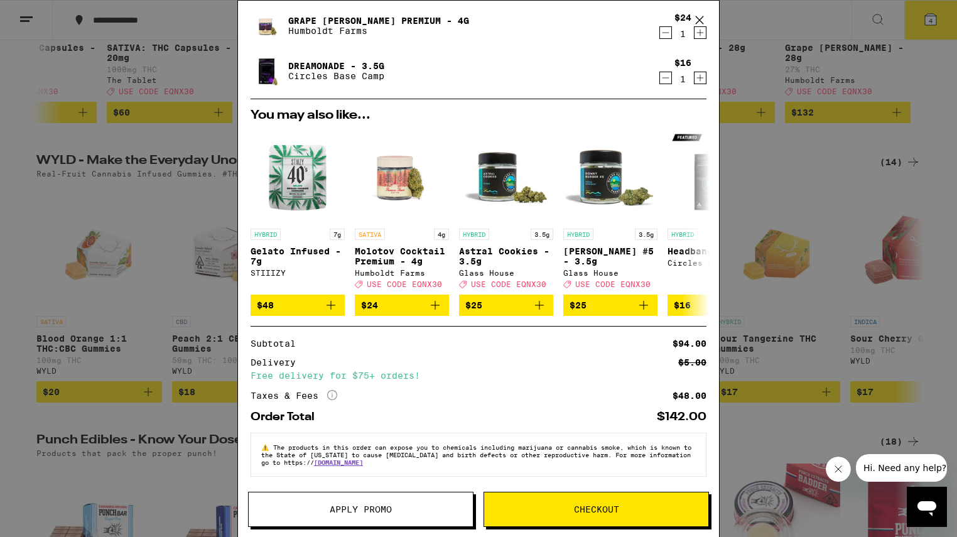
click at [382, 503] on button "Apply Promo" at bounding box center [360, 508] width 225 height 35
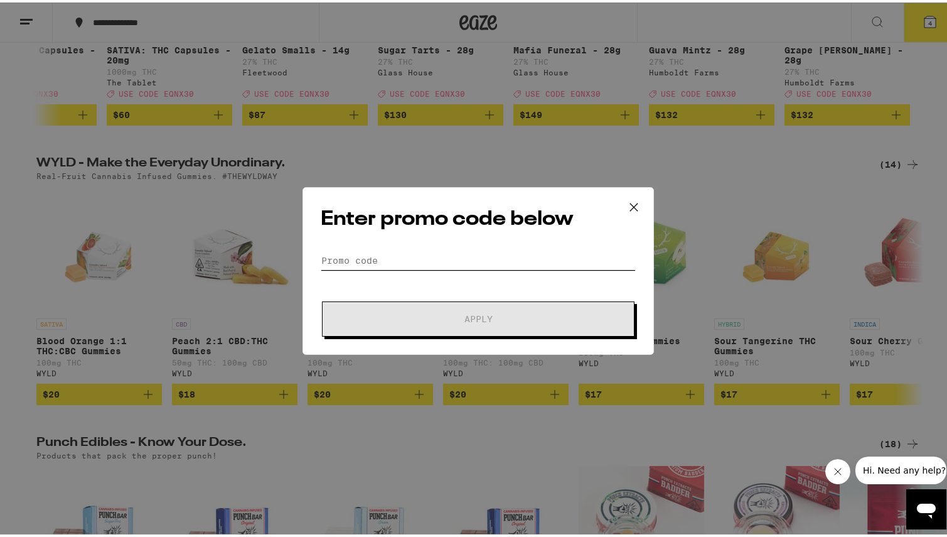
click at [412, 259] on input "Promo Code" at bounding box center [478, 258] width 315 height 19
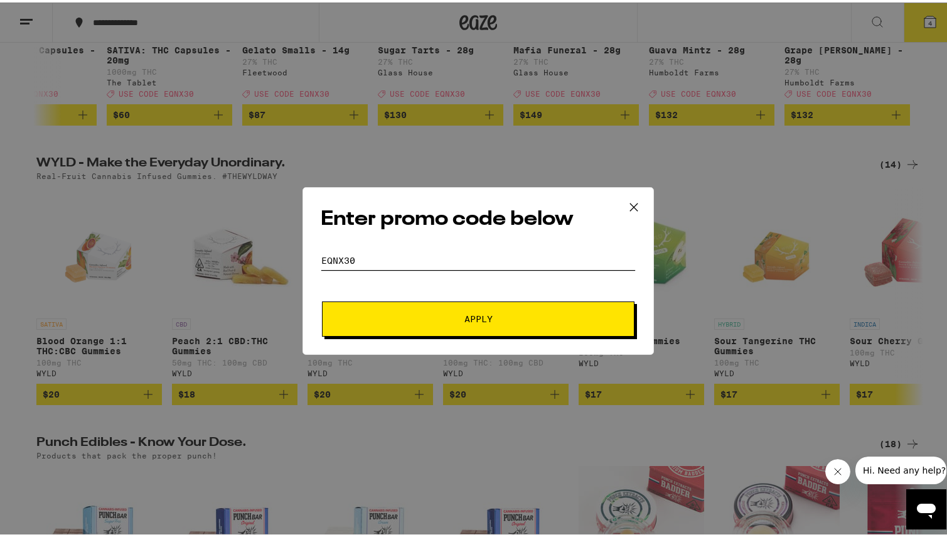
type input "EQNX30"
click at [438, 318] on span "Apply" at bounding box center [478, 316] width 226 height 9
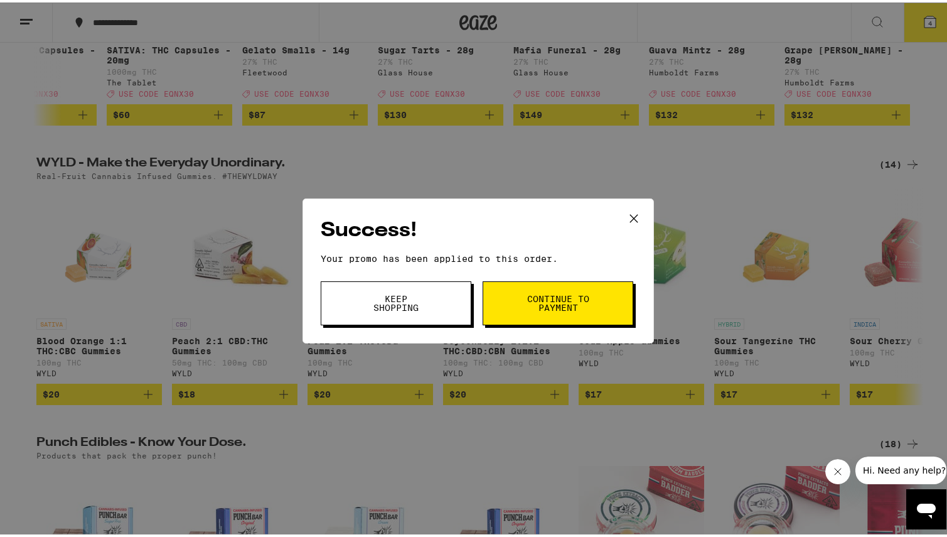
click at [553, 286] on button "Continue to payment" at bounding box center [558, 301] width 151 height 44
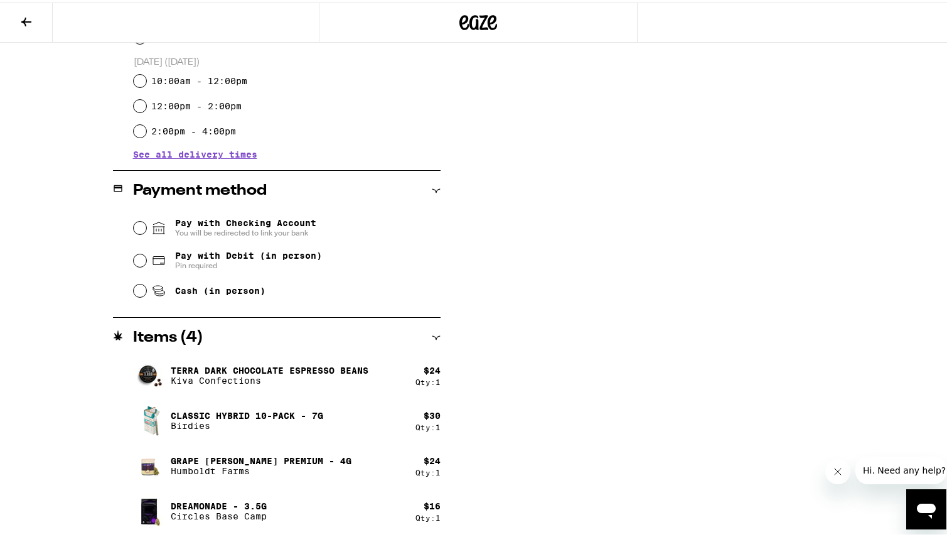
scroll to position [412, 0]
click at [36, 19] on button at bounding box center [26, 21] width 53 height 40
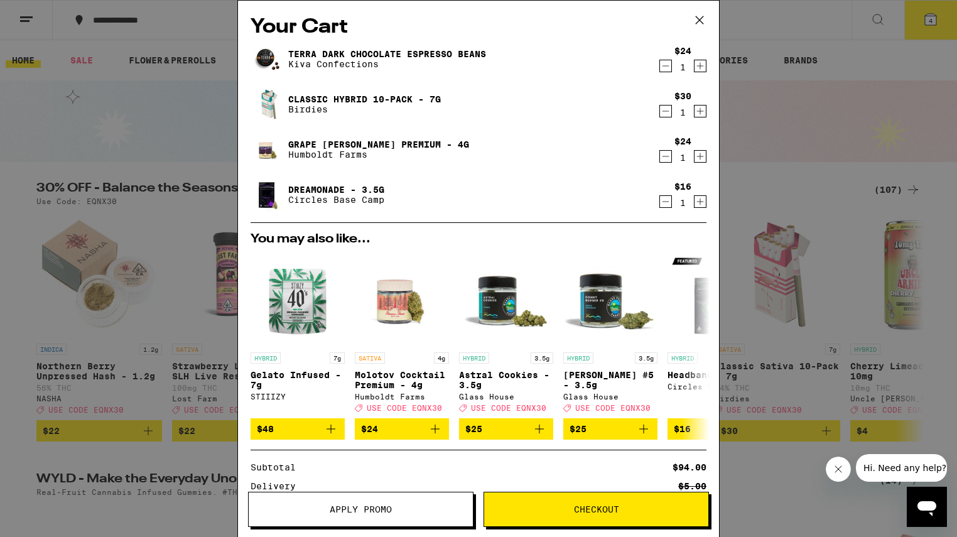
click at [660, 67] on icon "Decrement" at bounding box center [665, 65] width 11 height 15
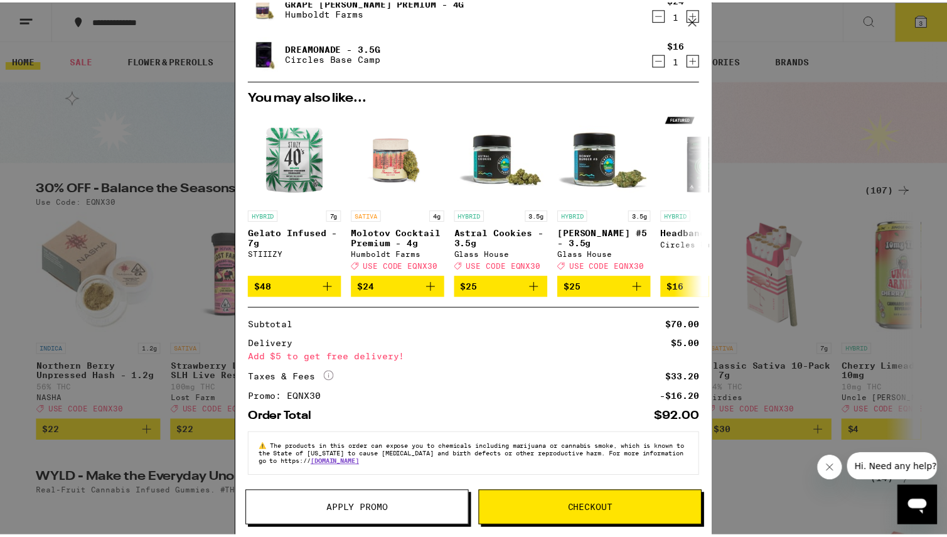
scroll to position [107, 0]
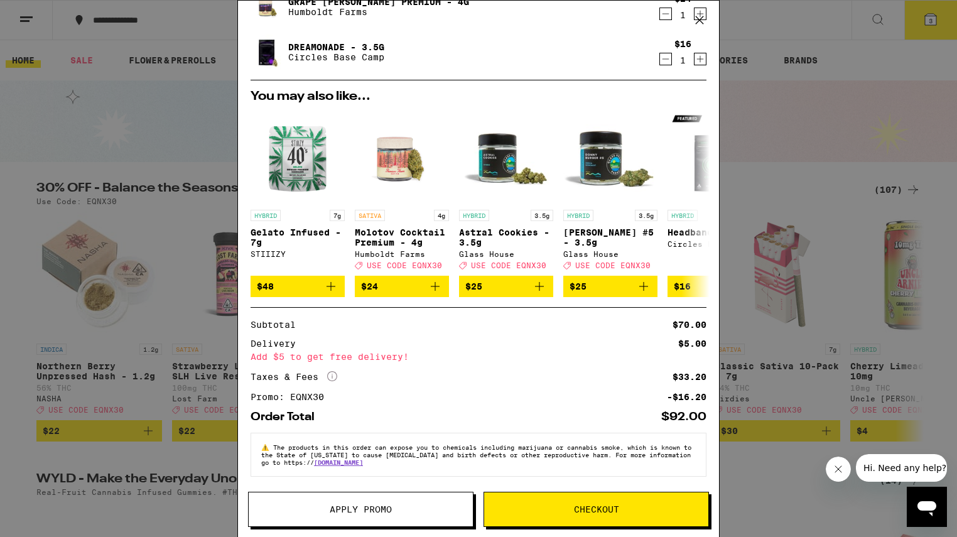
click at [763, 139] on div "Your Cart Classic Hybrid 10-Pack - 7g Birdies $30 1 Grape [PERSON_NAME] Premium…" at bounding box center [478, 268] width 957 height 537
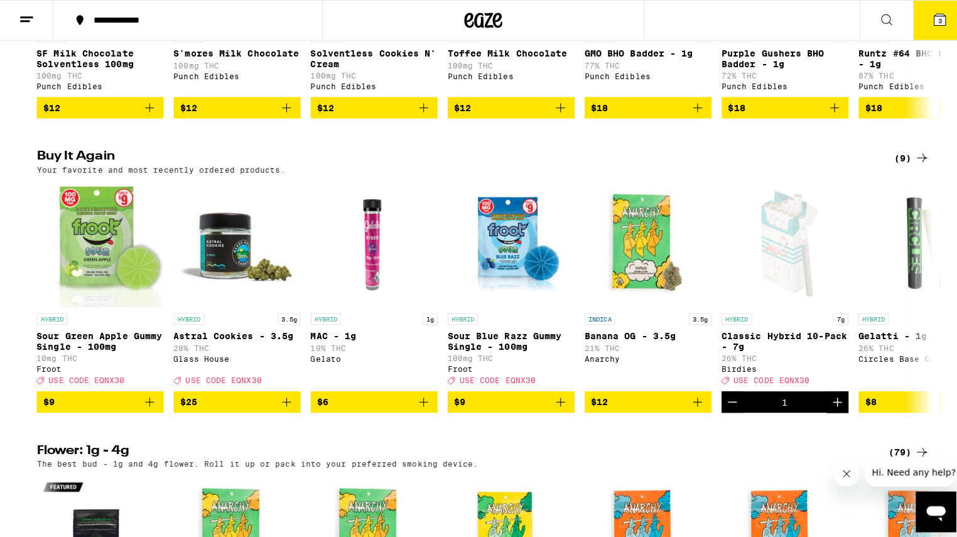
scroll to position [901, 0]
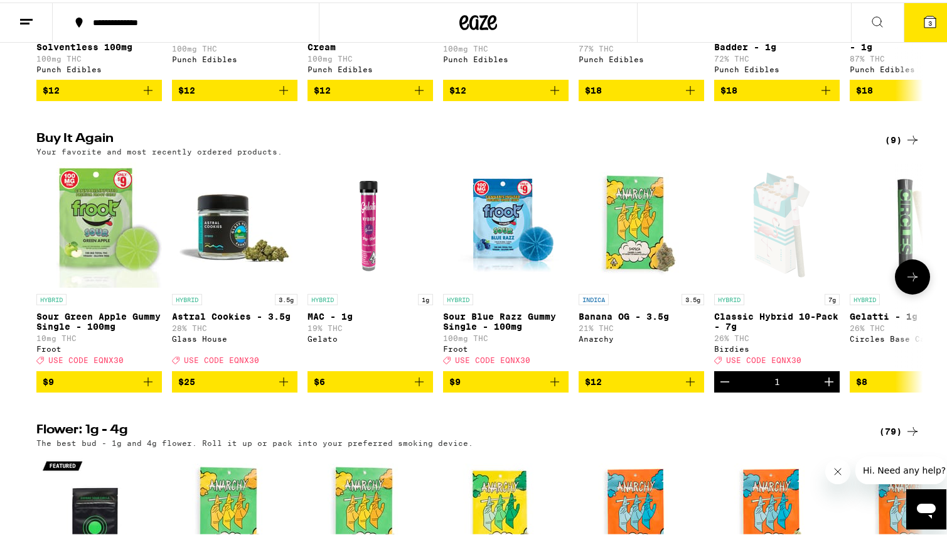
click at [416, 387] on icon "Add to bag" at bounding box center [419, 379] width 15 height 15
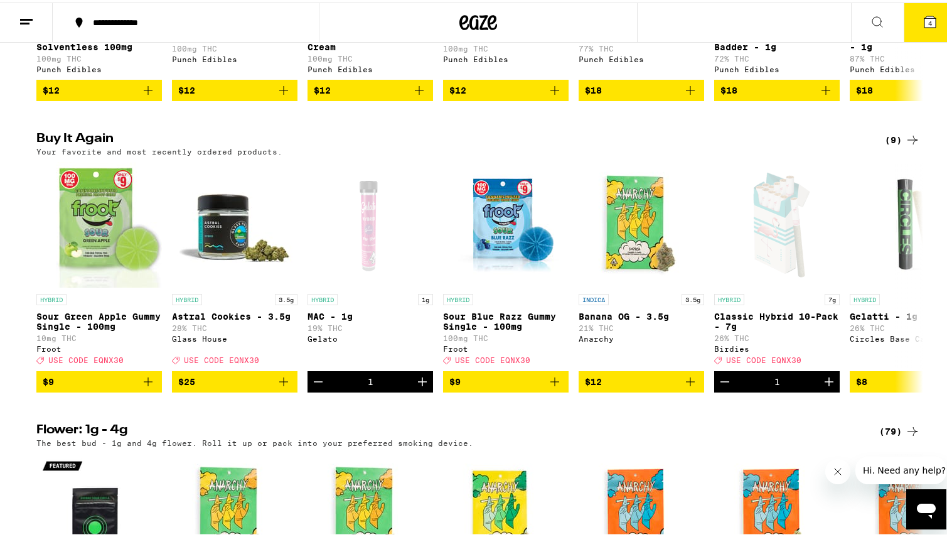
click at [921, 9] on button "4" at bounding box center [930, 20] width 53 height 39
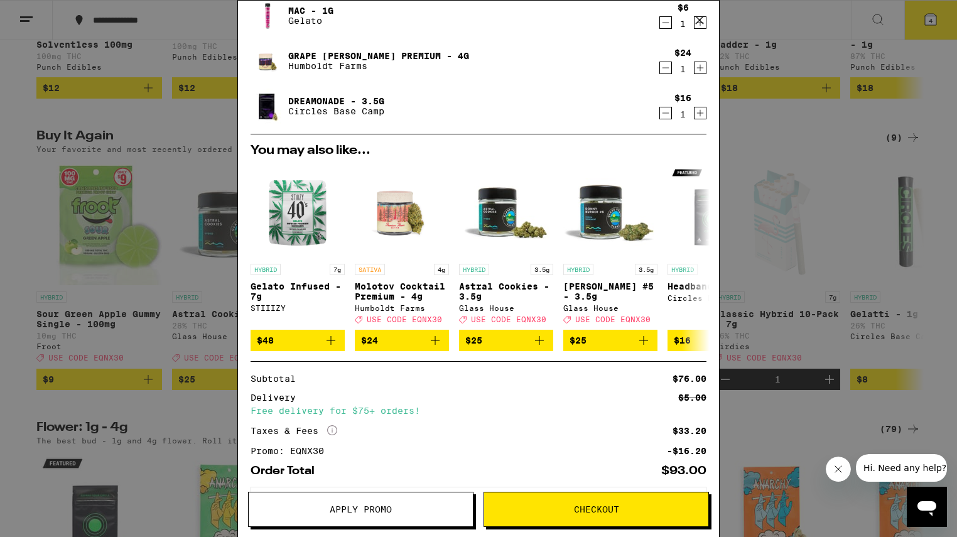
scroll to position [109, 0]
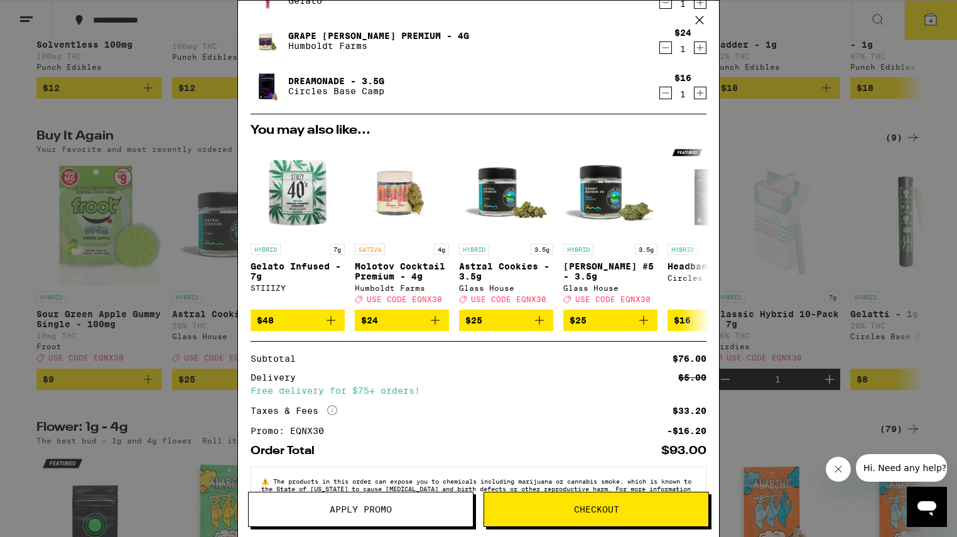
click at [580, 500] on button "Checkout" at bounding box center [595, 508] width 225 height 35
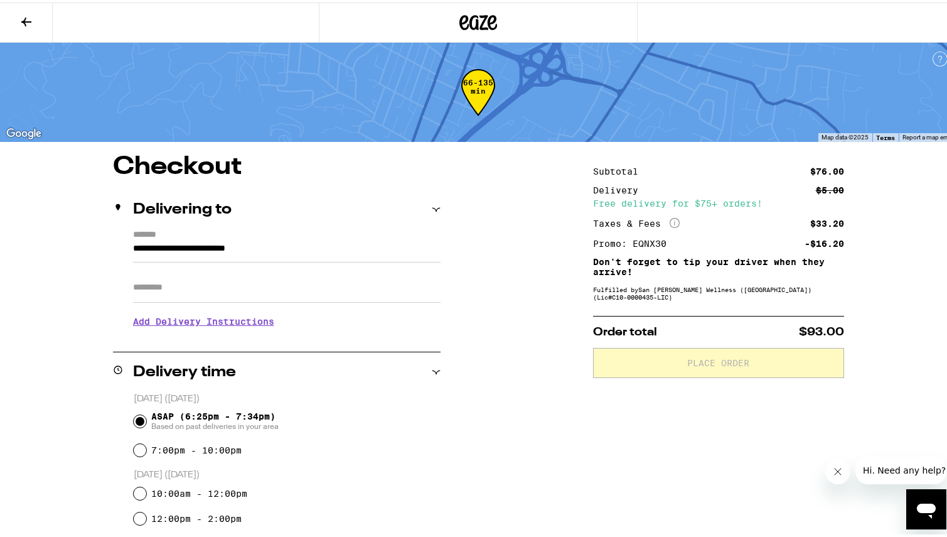
click at [357, 298] on input "Apt/Suite" at bounding box center [287, 285] width 308 height 30
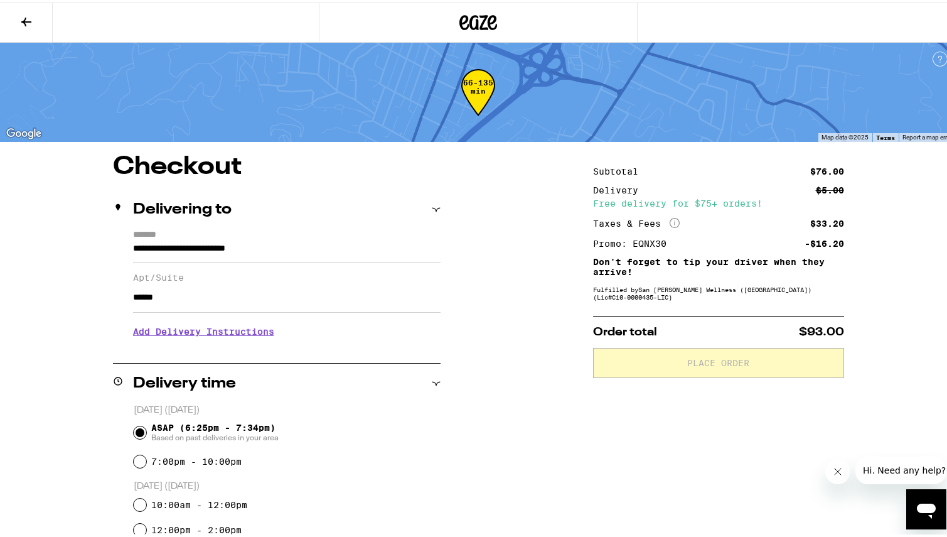
type input "******"
click at [225, 335] on h3 "Add Delivery Instructions" at bounding box center [287, 328] width 308 height 29
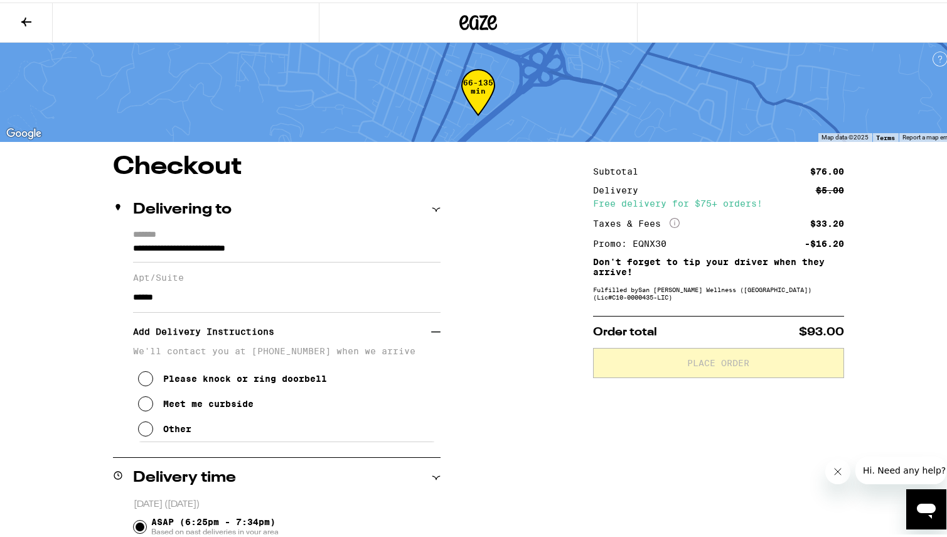
click at [234, 404] on div "Meet me curbside" at bounding box center [208, 401] width 90 height 10
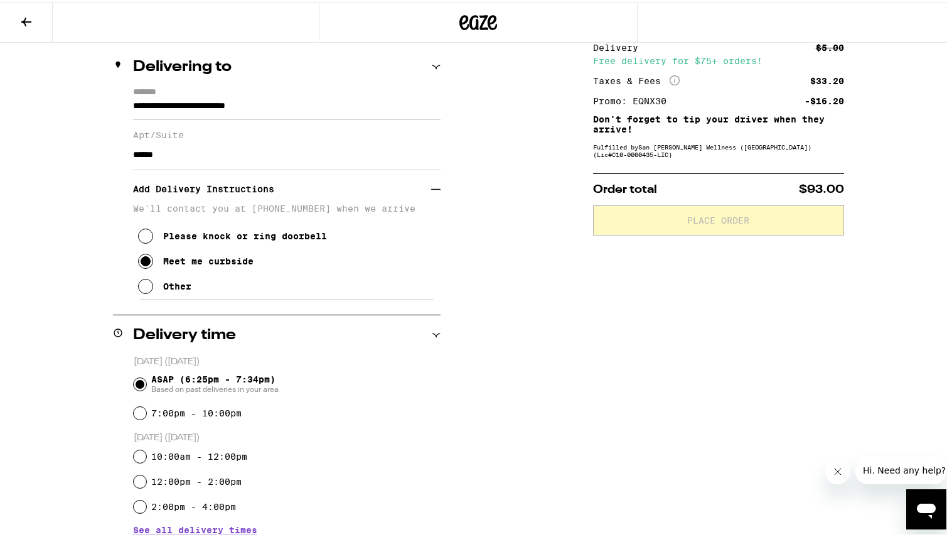
scroll to position [156, 0]
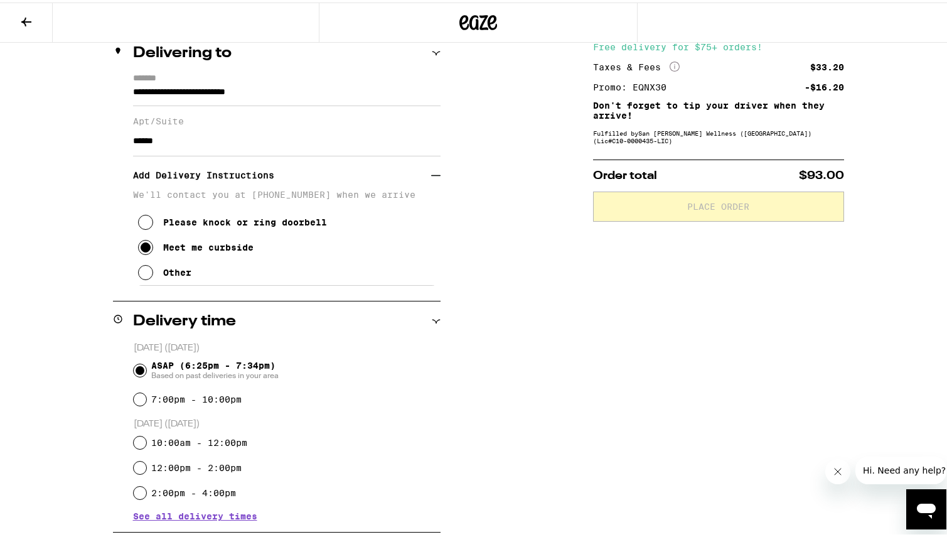
click at [227, 397] on label "7:00pm - 10:00pm" at bounding box center [196, 397] width 90 height 10
click at [146, 397] on input "7:00pm - 10:00pm" at bounding box center [140, 396] width 13 height 13
radio input "true"
